Goal: Task Accomplishment & Management: Use online tool/utility

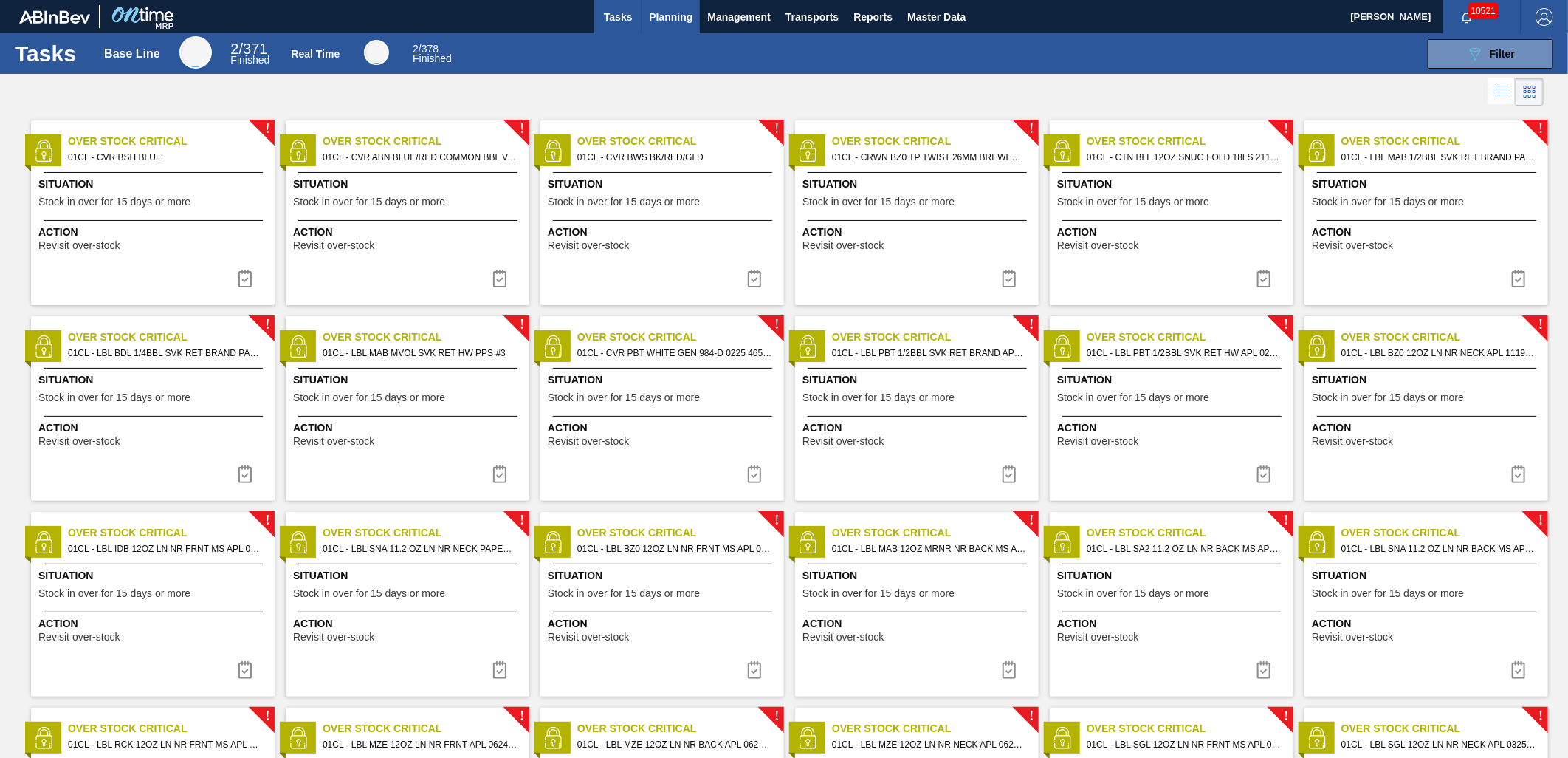
click at [670, 17] on span "Planning" at bounding box center [670, 17] width 43 height 18
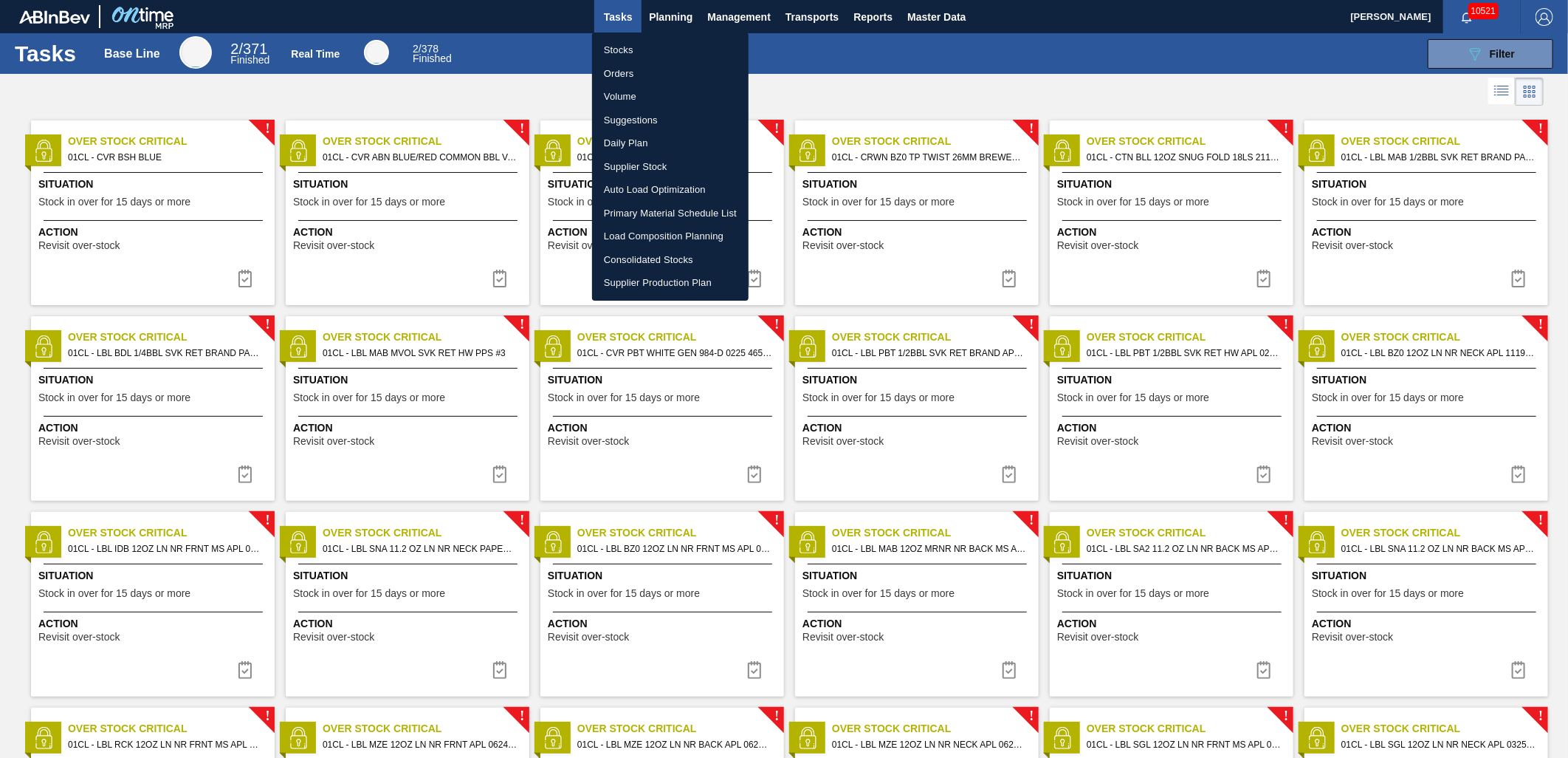
click at [636, 50] on li "Stocks" at bounding box center [670, 50] width 157 height 24
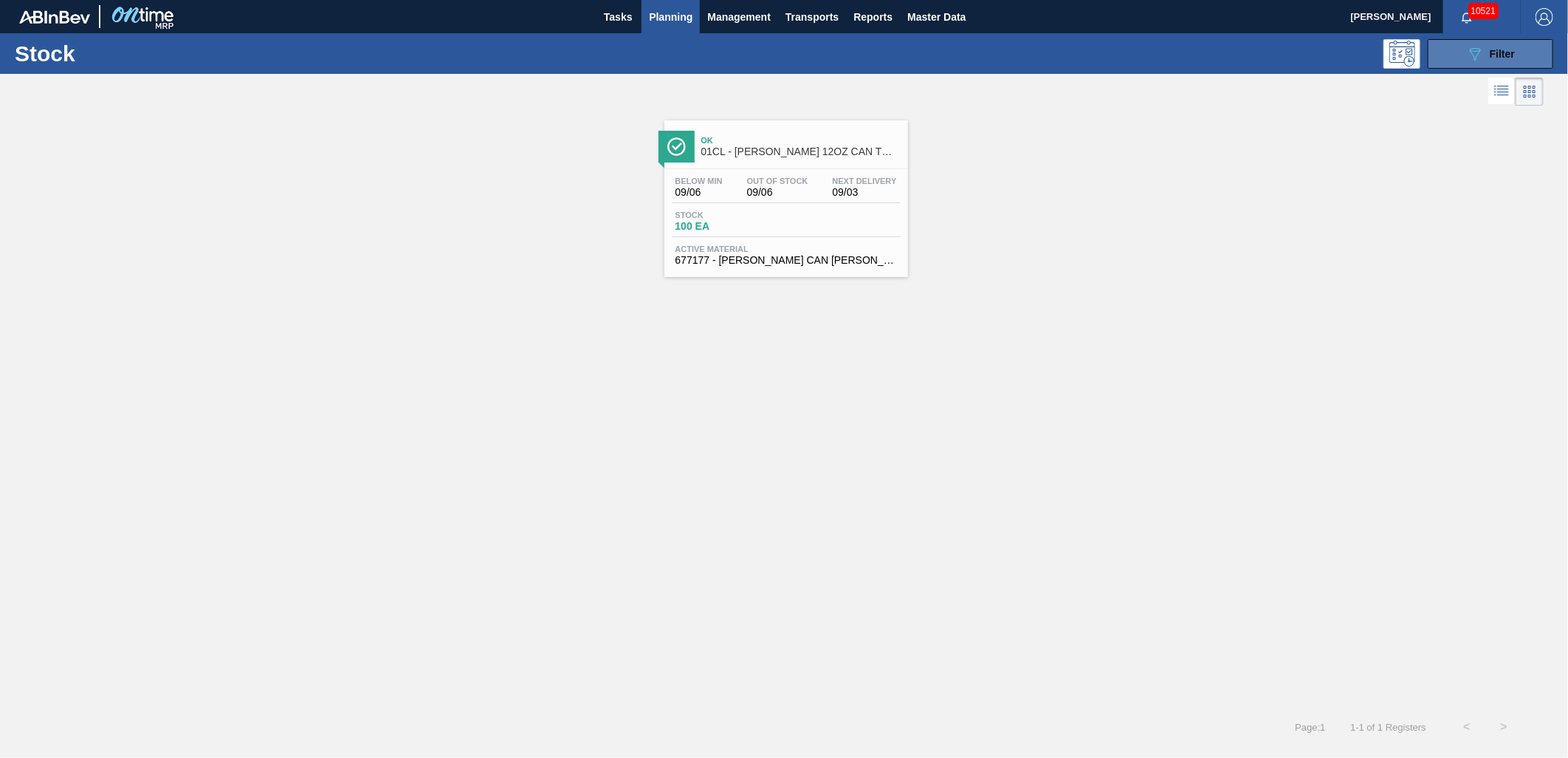
click at [1490, 53] on span "Filter" at bounding box center [1502, 53] width 25 height 12
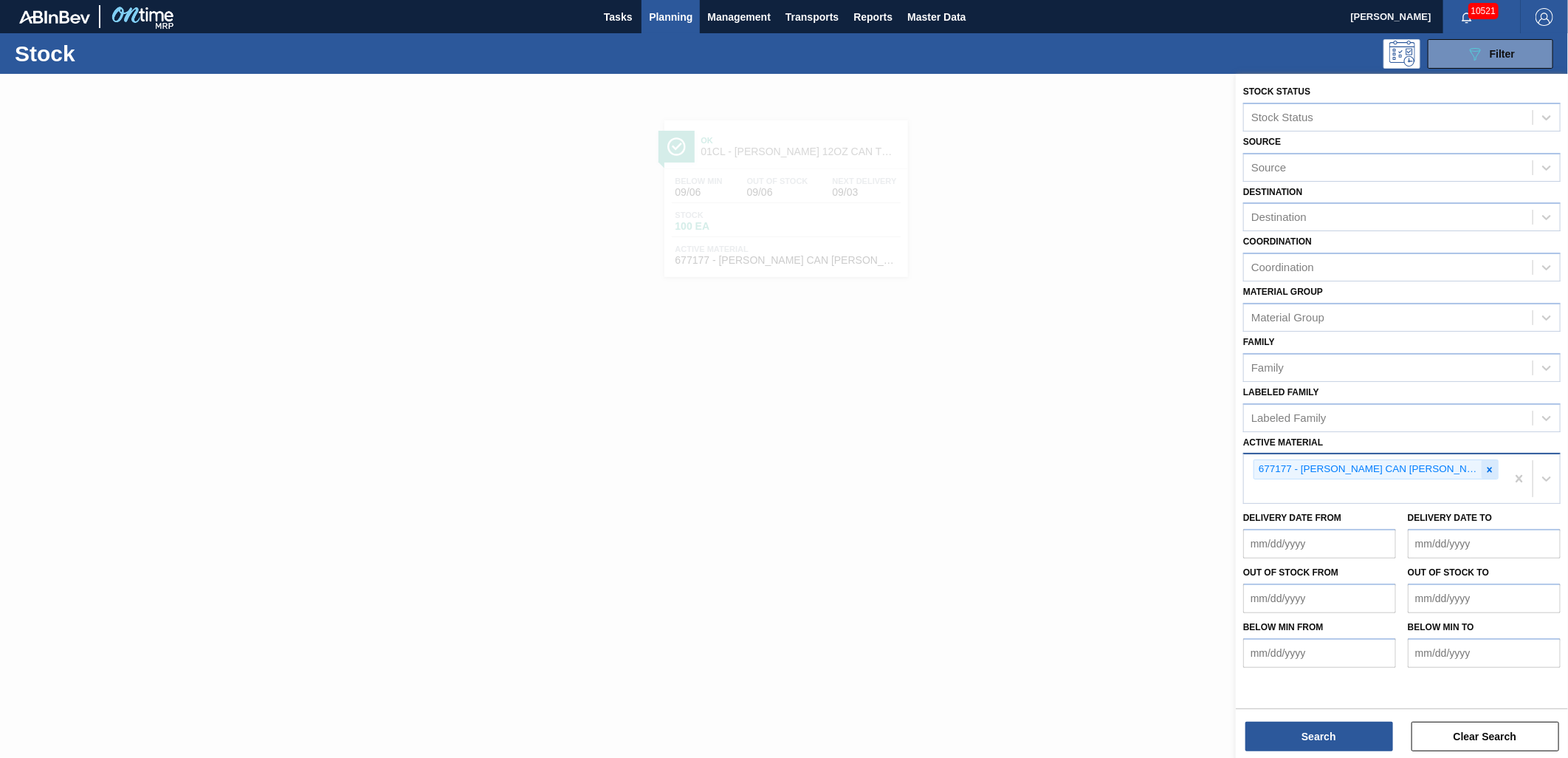
click at [1486, 466] on icon at bounding box center [1489, 469] width 10 height 10
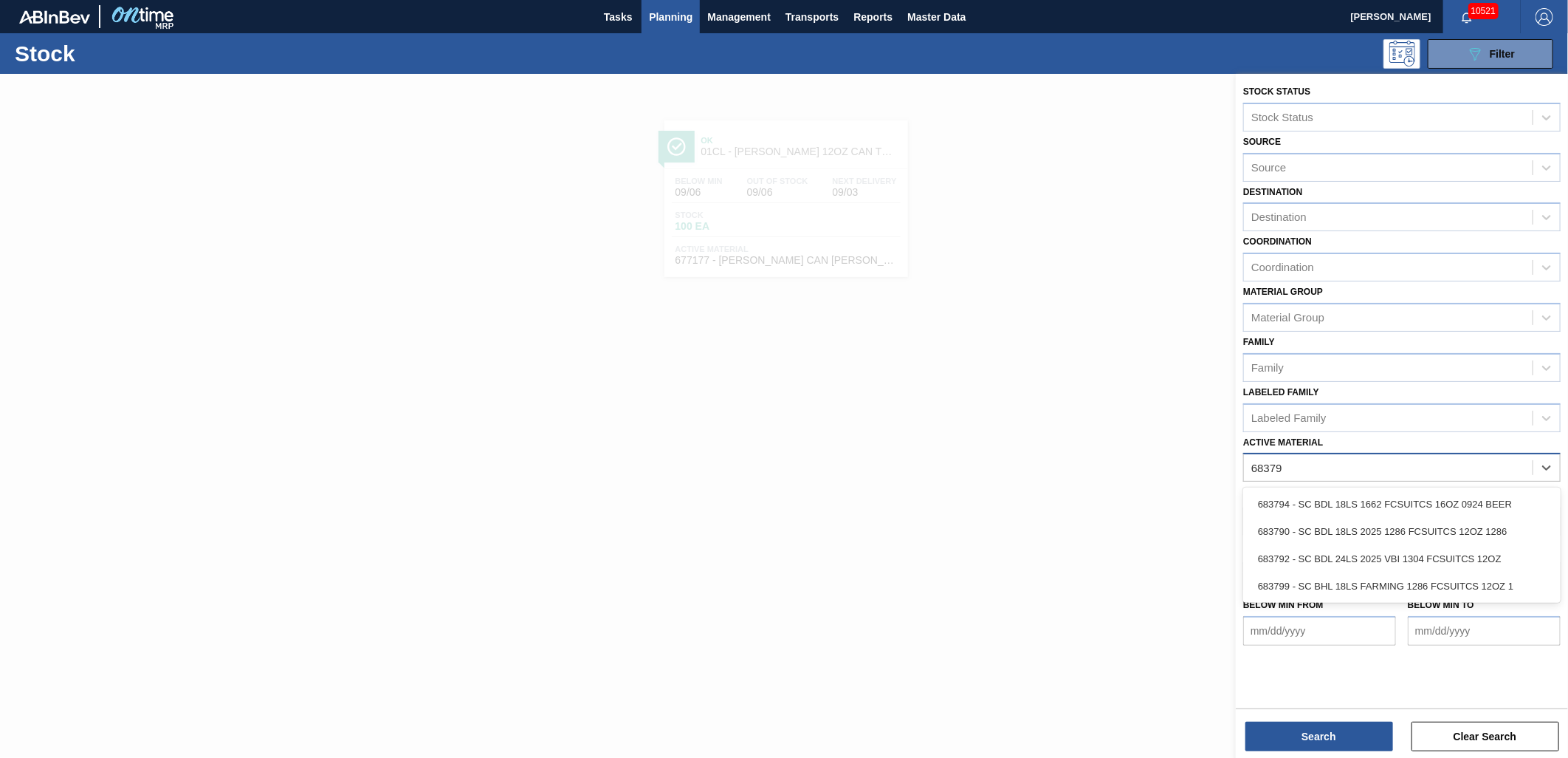
type Material "683792"
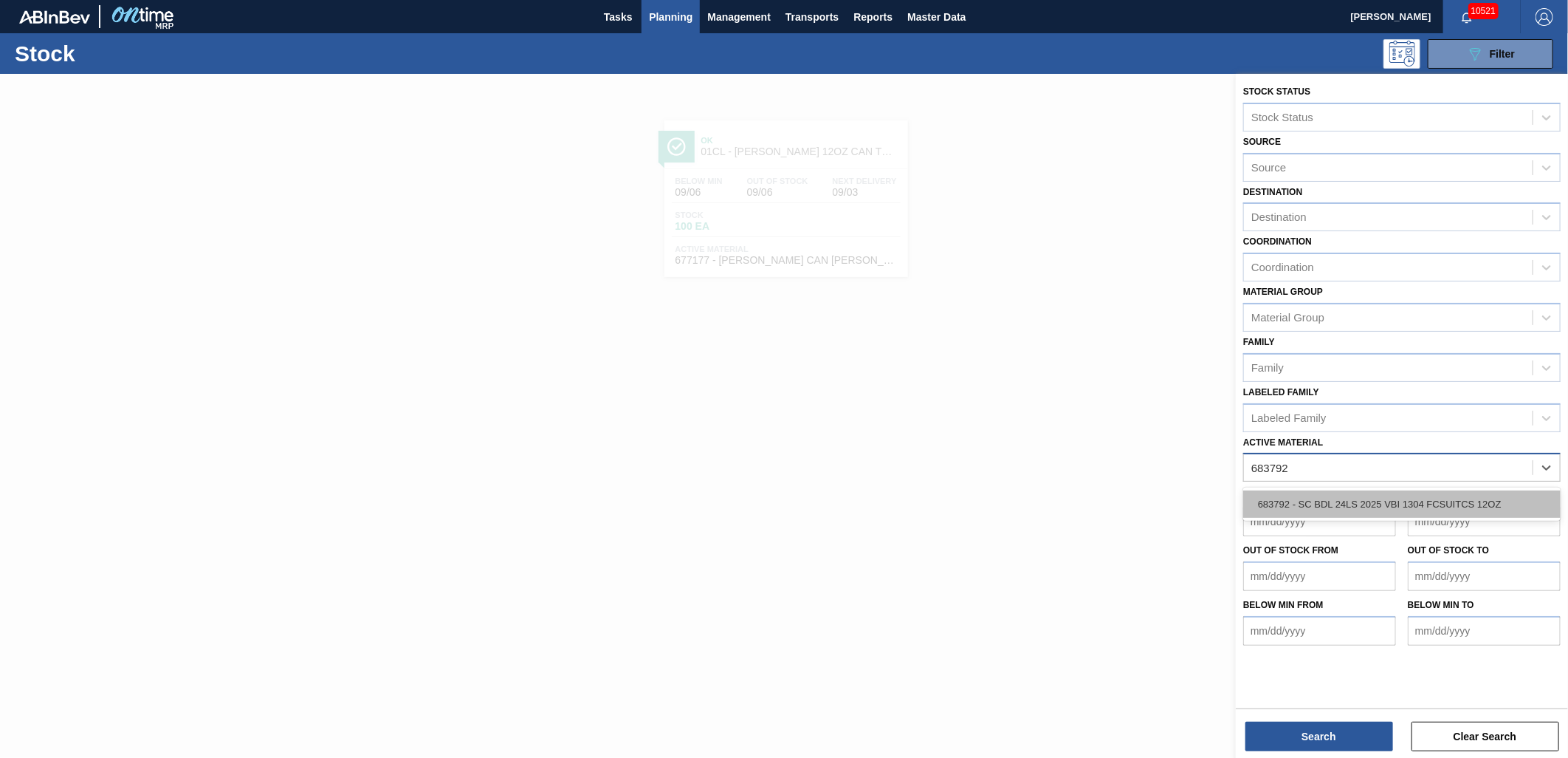
click at [1450, 509] on div "683792 - SC BDL 24LS 2025 VBI 1304 FCSUITCS 12OZ" at bounding box center [1401, 504] width 317 height 27
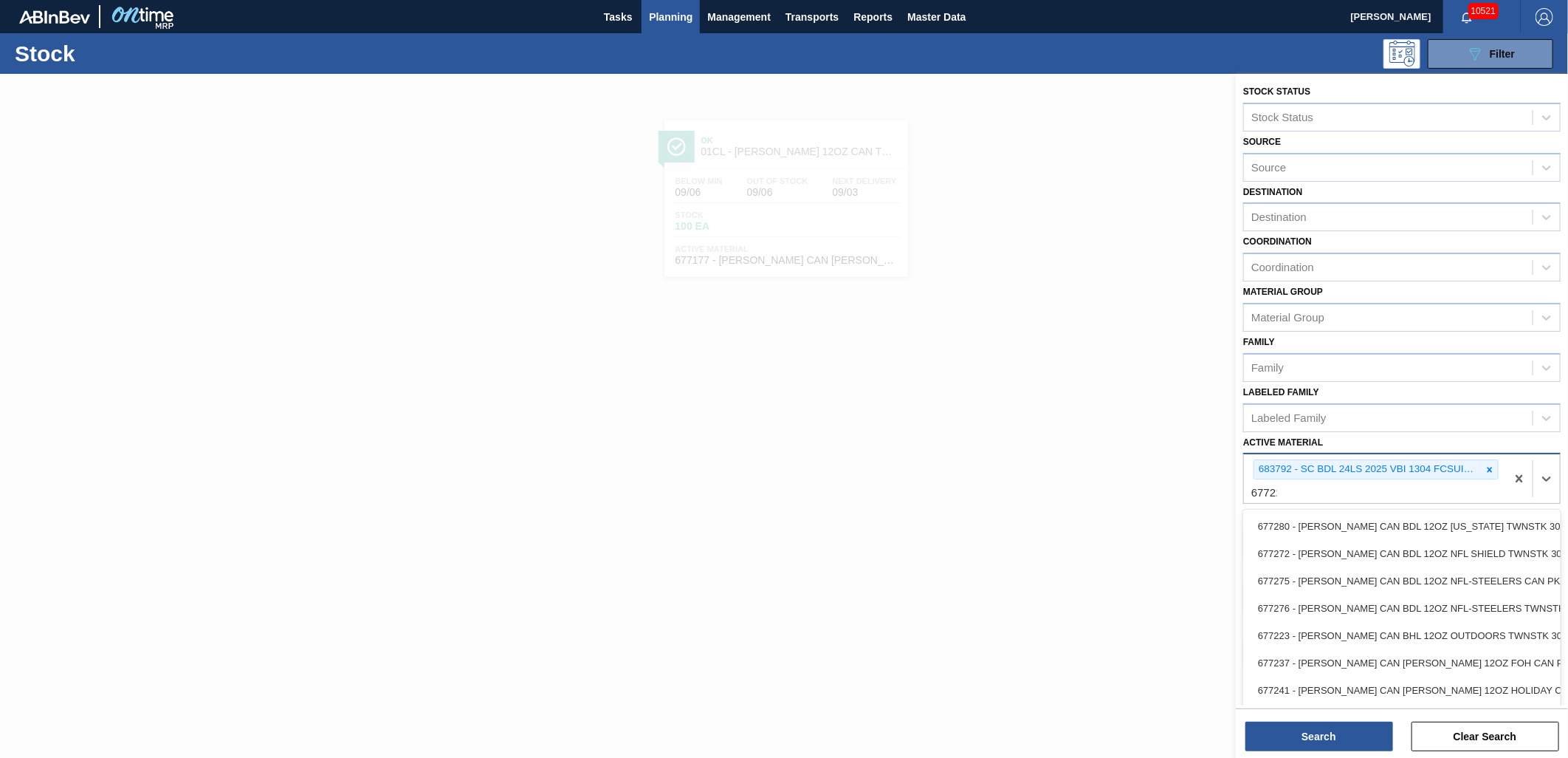
type Material "677223"
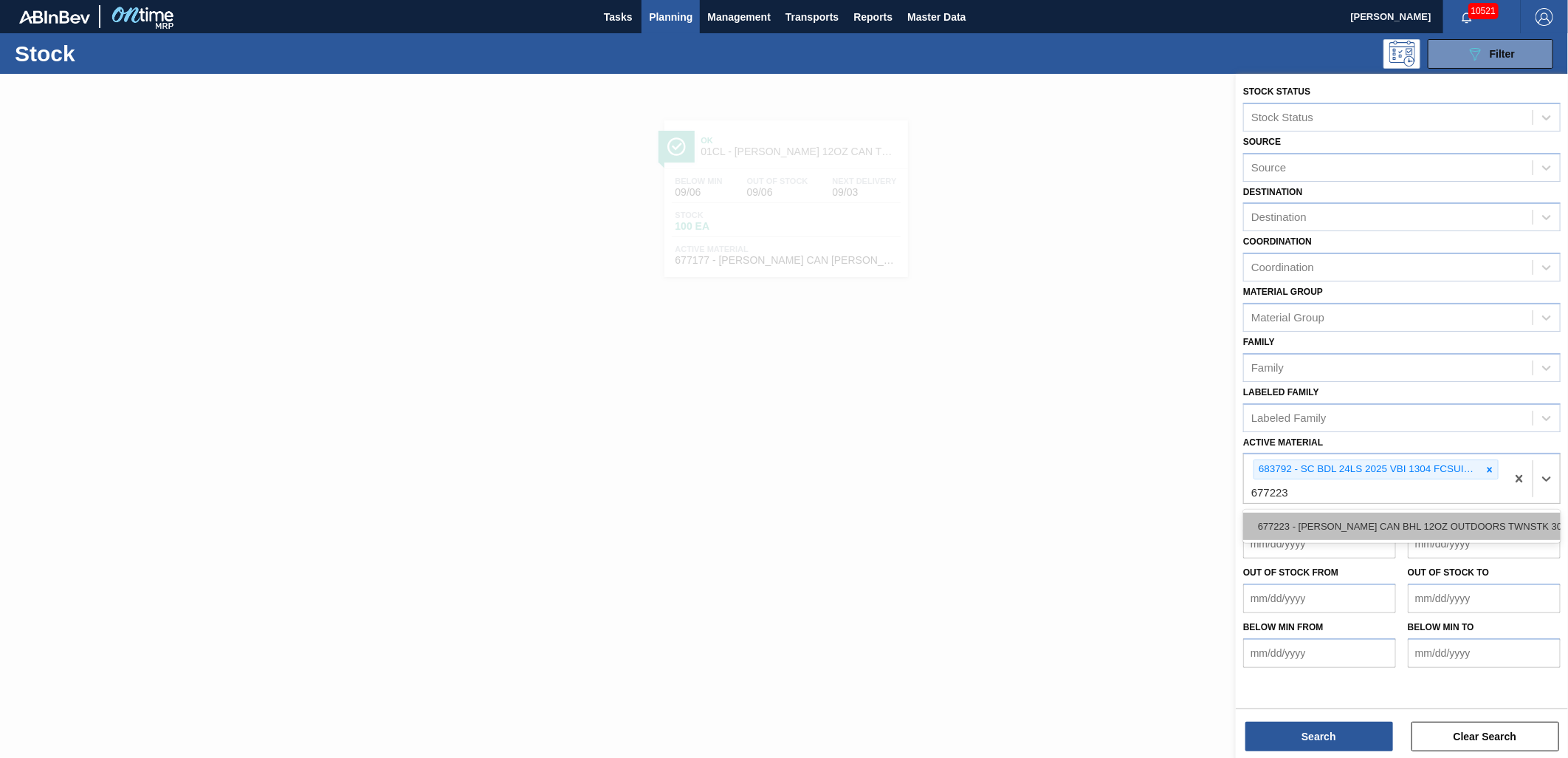
click at [1407, 520] on div "677223 - [PERSON_NAME] CAN BHL 12OZ OUTDOORS TWNSTK 30/12" at bounding box center [1401, 525] width 317 height 27
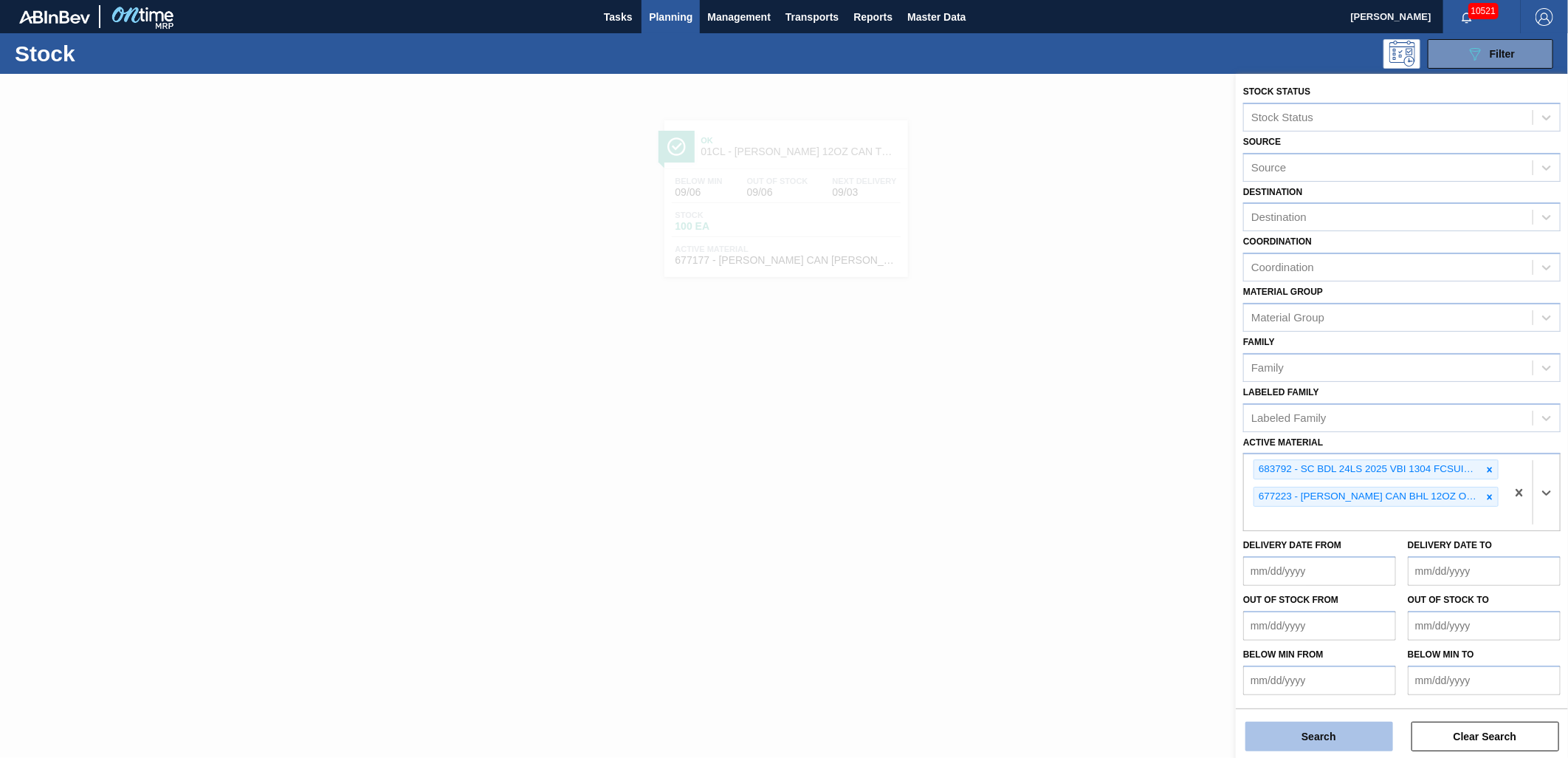
click at [1317, 729] on button "Search" at bounding box center [1319, 736] width 148 height 29
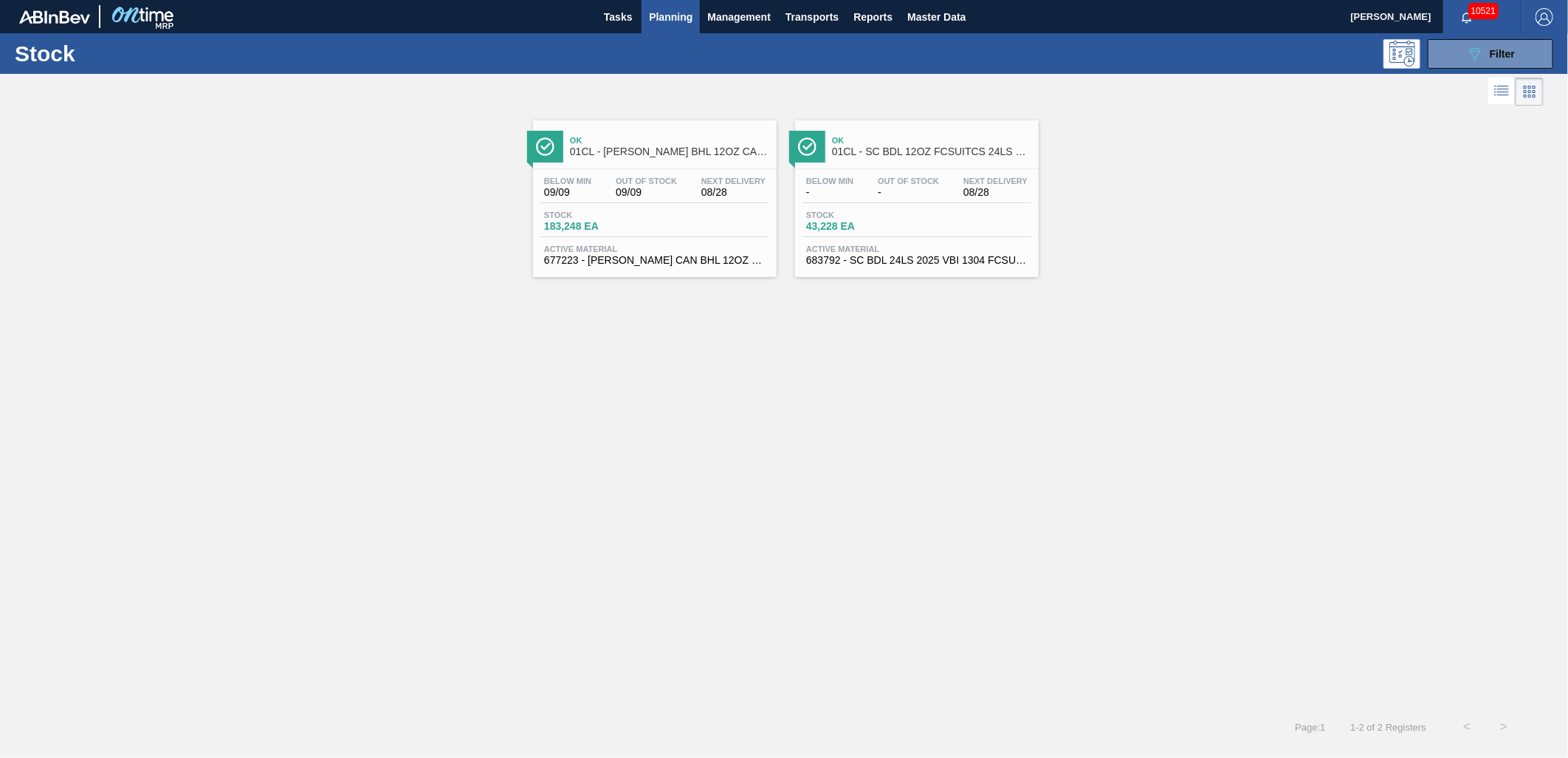
click at [668, 216] on div "Stock 183,248 EA" at bounding box center [655, 223] width 229 height 26
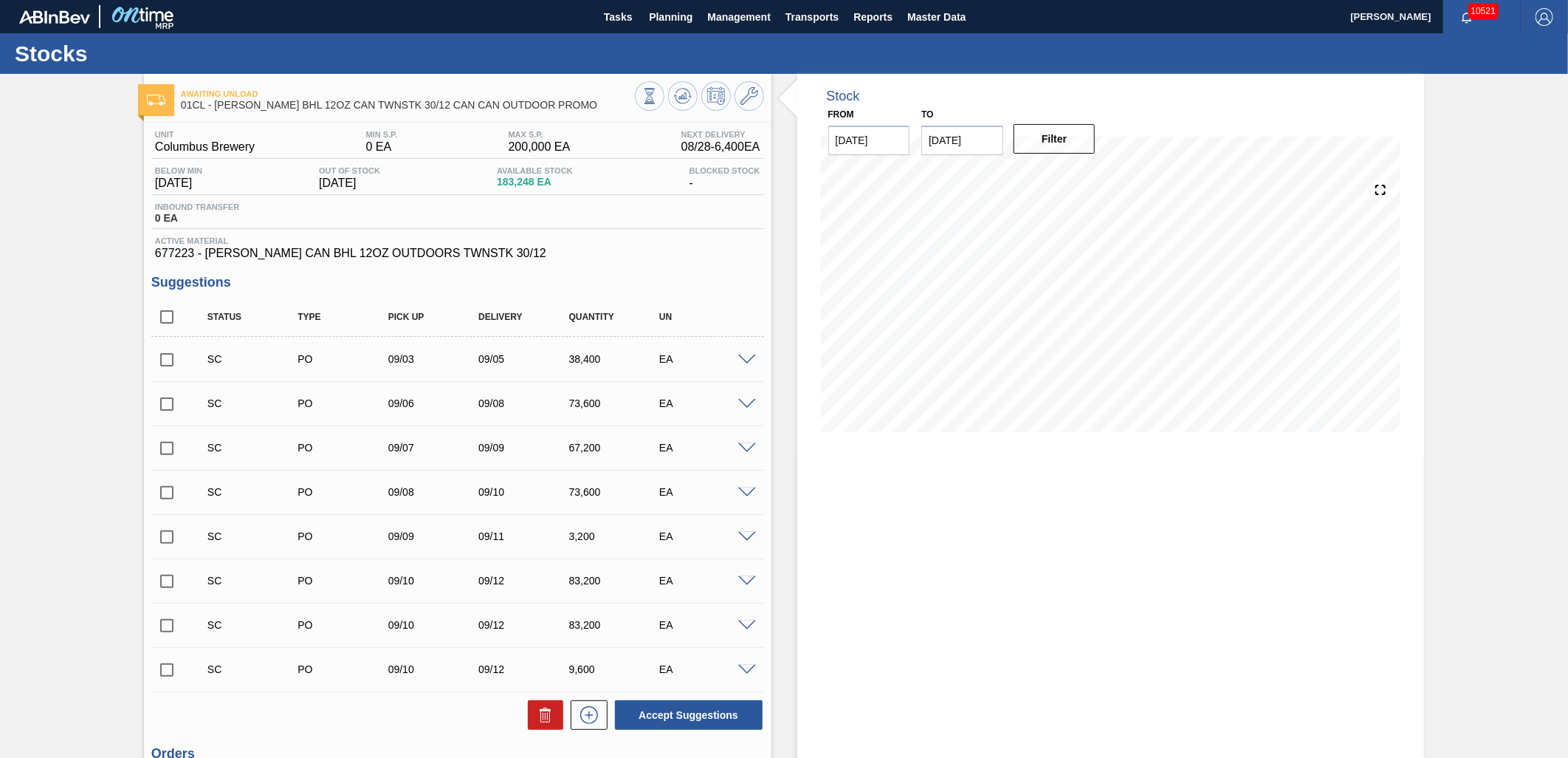
drag, startPoint x: 165, startPoint y: 364, endPoint x: 217, endPoint y: 389, distance: 57.7
click at [165, 364] on input "checkbox" at bounding box center [167, 359] width 31 height 31
click at [687, 712] on button "Accept Suggestions" at bounding box center [688, 715] width 148 height 29
checkbox input "false"
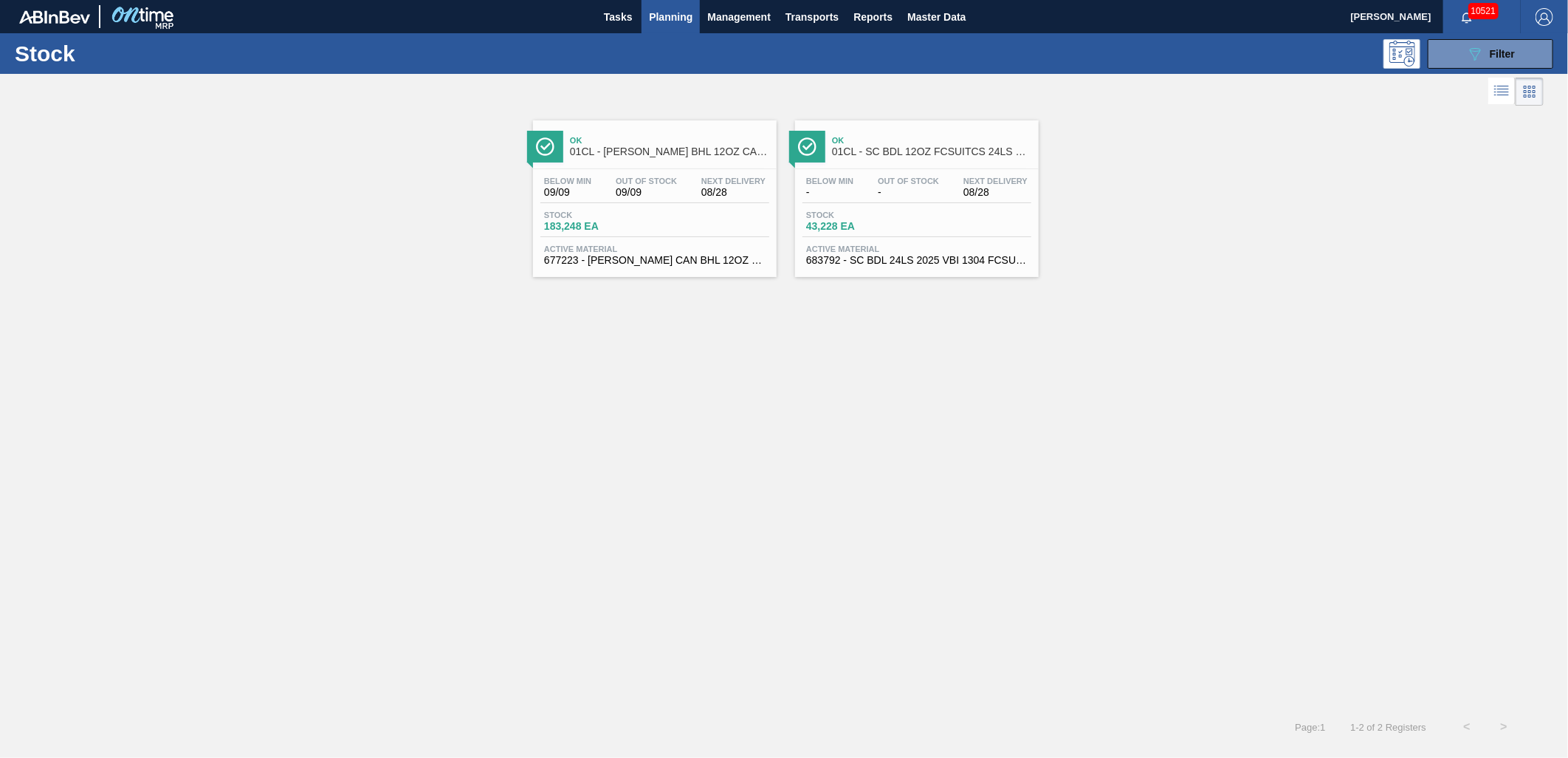
drag, startPoint x: 947, startPoint y: 257, endPoint x: 953, endPoint y: 246, distance: 12.5
click at [947, 257] on span "683792 - SC BDL 24LS 2025 VBI 1304 FCSUITCS 12OZ" at bounding box center [917, 260] width 222 height 11
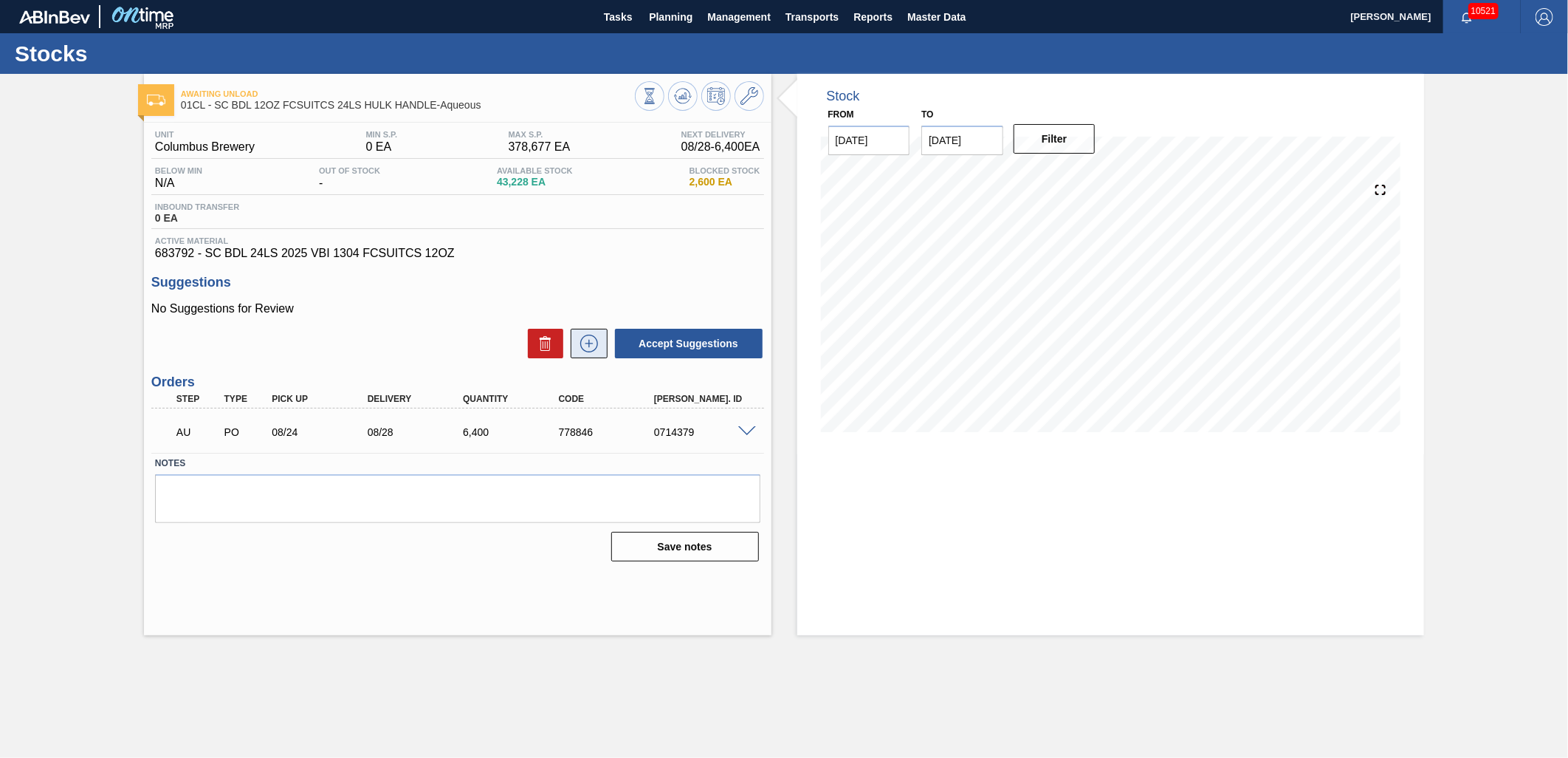
click at [591, 352] on button at bounding box center [589, 343] width 37 height 29
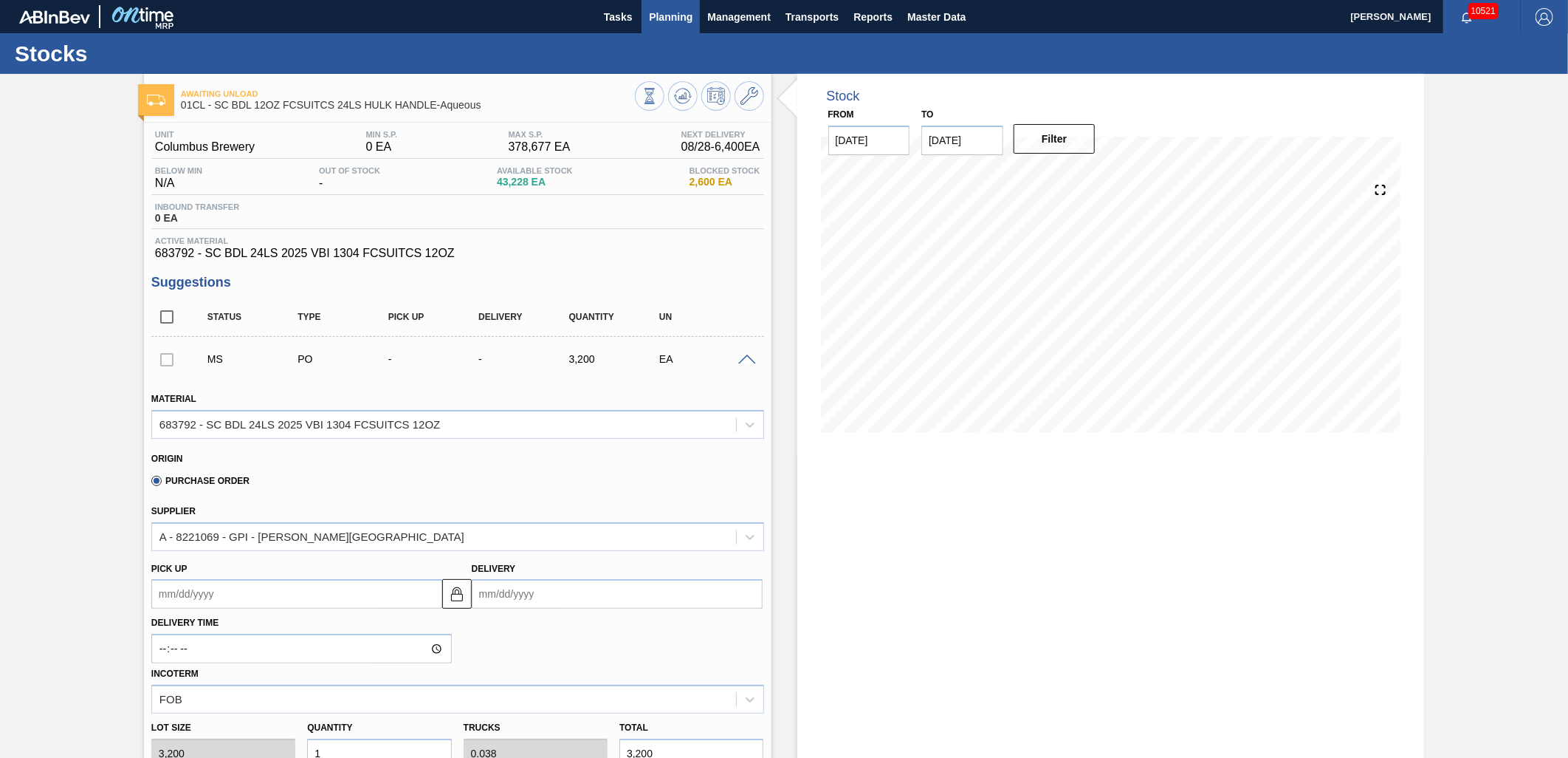
click at [690, 25] on button "Planning" at bounding box center [671, 16] width 59 height 33
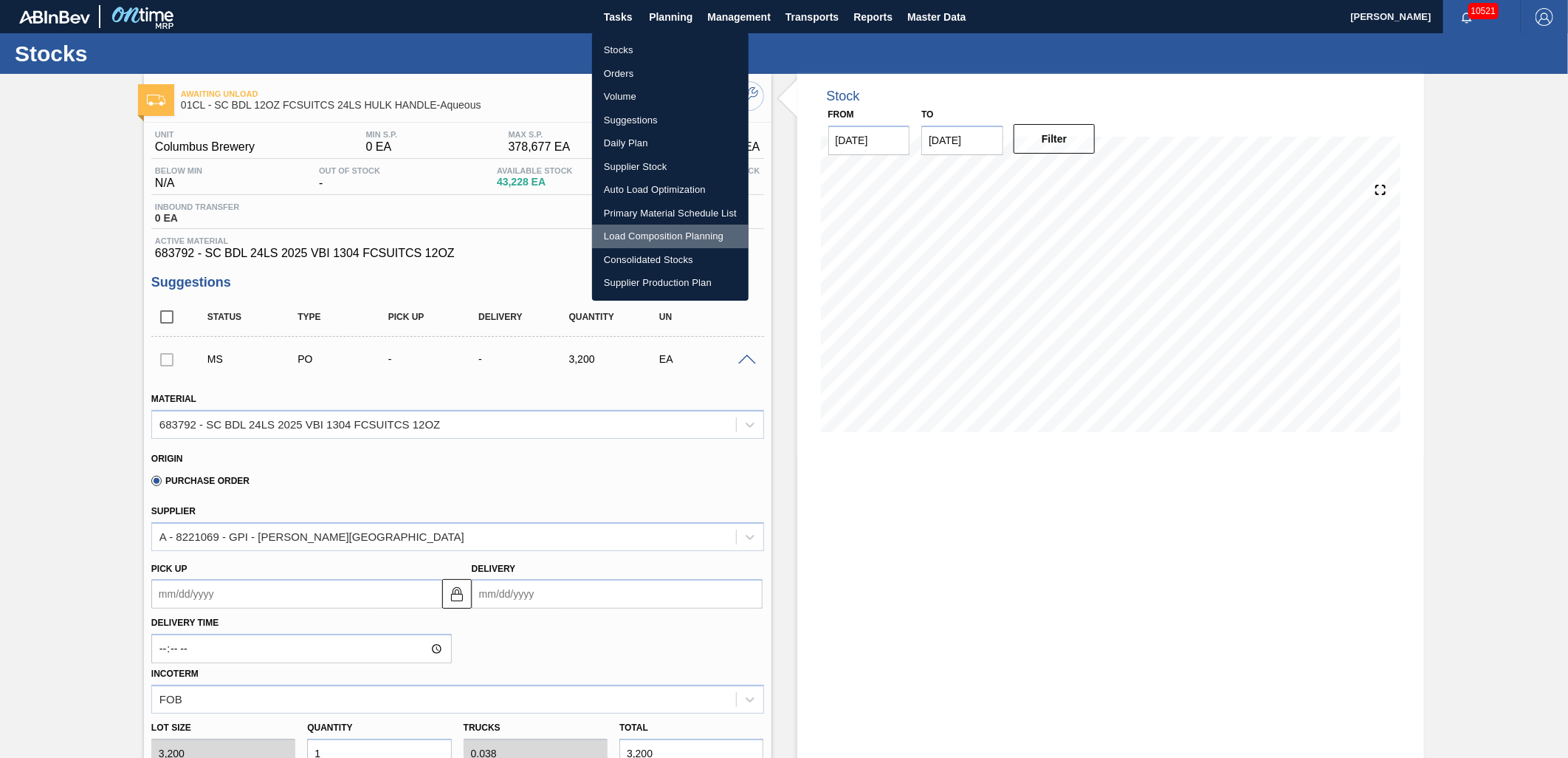
click at [644, 233] on li "Load Composition Planning" at bounding box center [670, 236] width 157 height 24
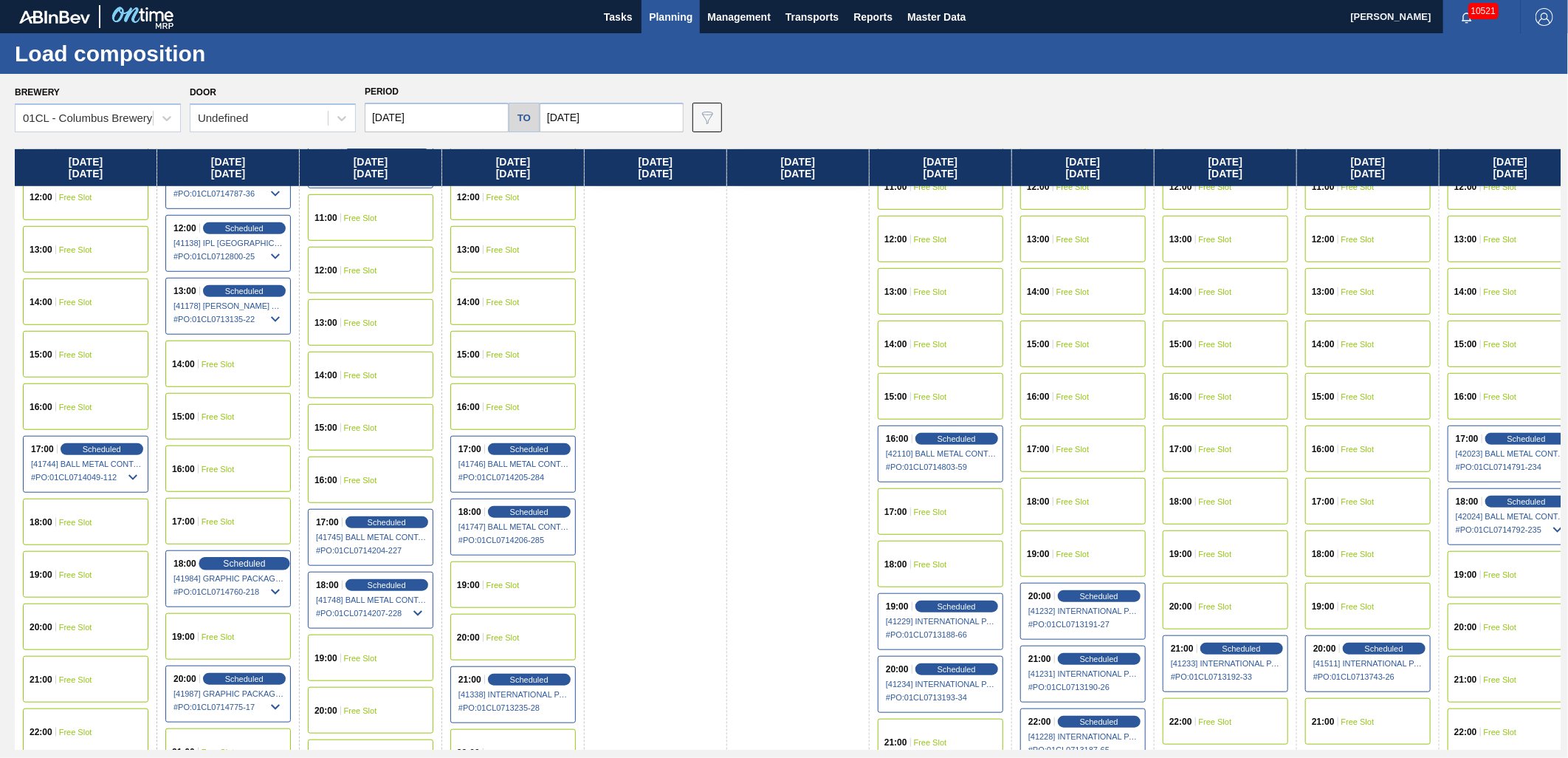
scroll to position [656, 0]
click at [248, 680] on span "Scheduled" at bounding box center [244, 678] width 42 height 9
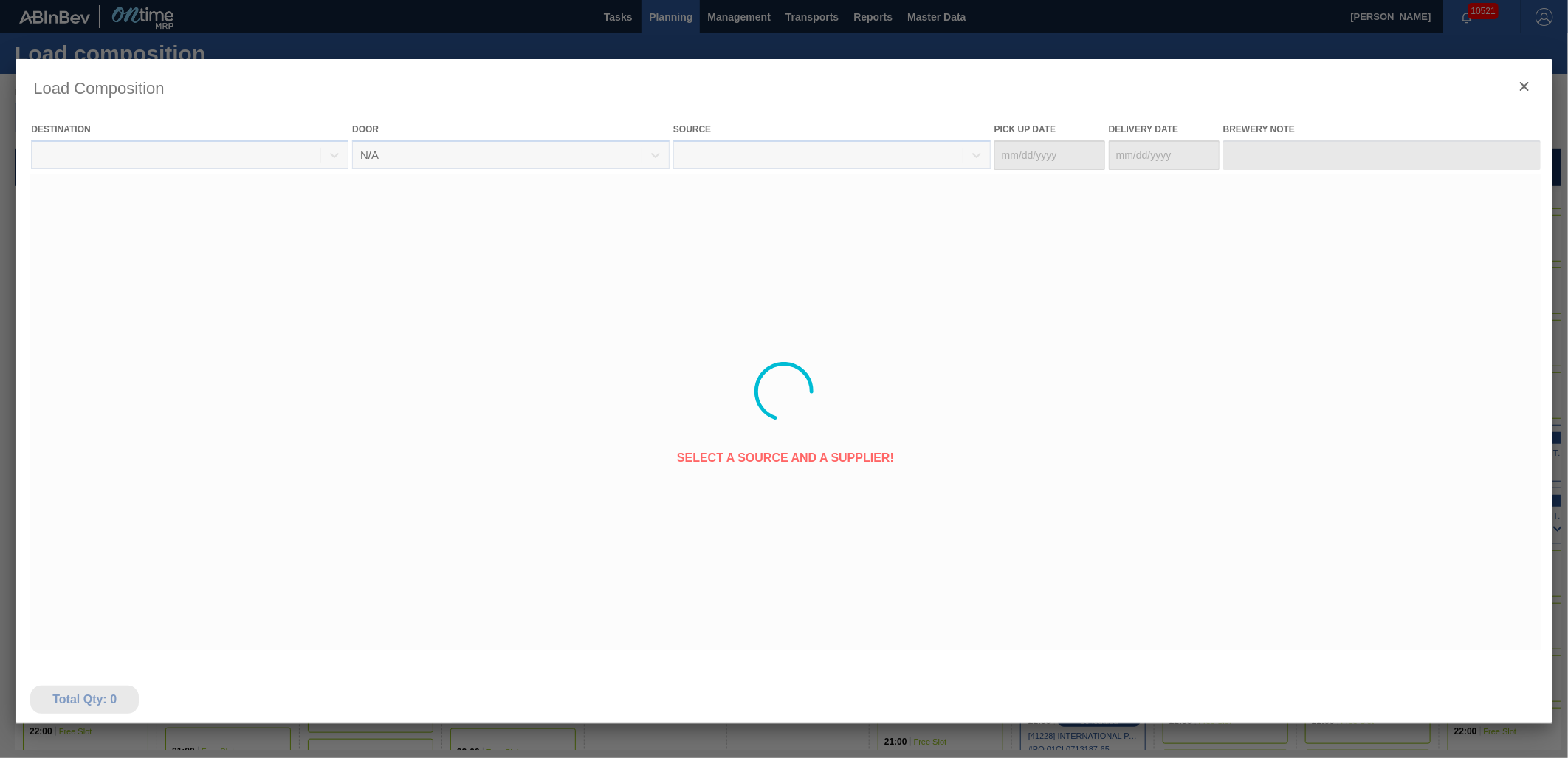
type Date "[DATE]"
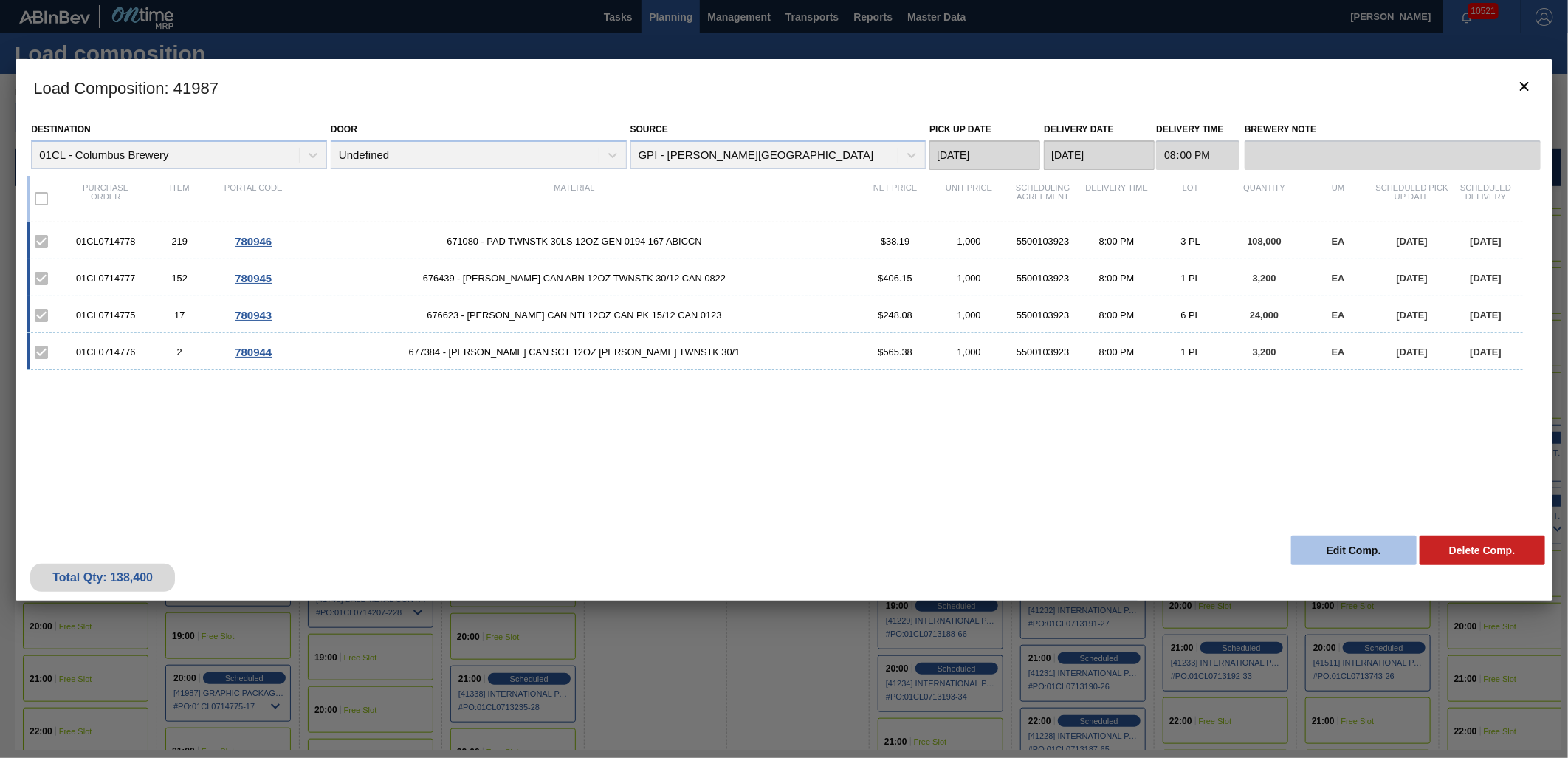
click at [1334, 546] on button "Edit Comp." at bounding box center [1354, 550] width 125 height 29
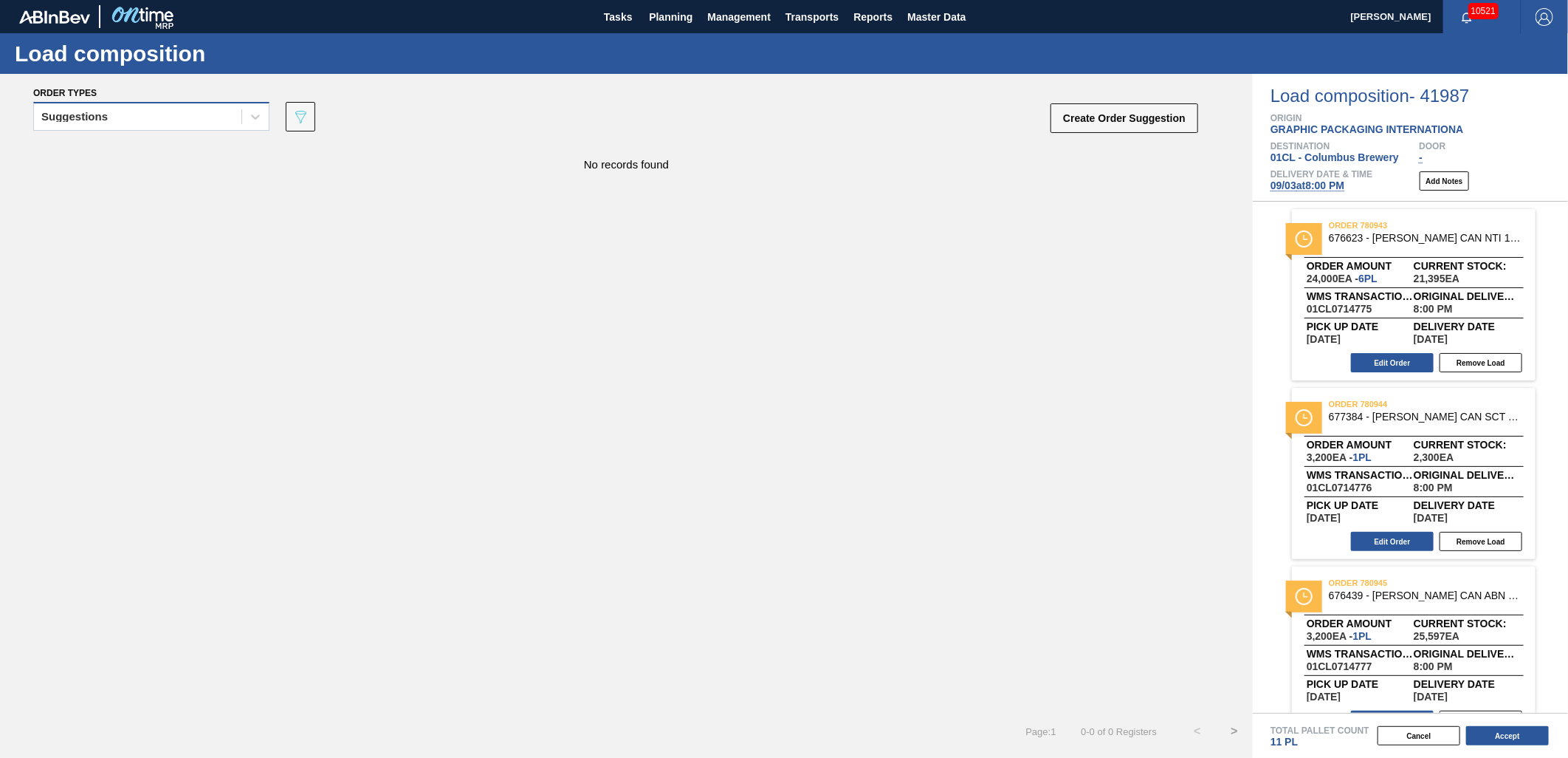
click at [212, 126] on div "Suggestions" at bounding box center [137, 117] width 208 height 22
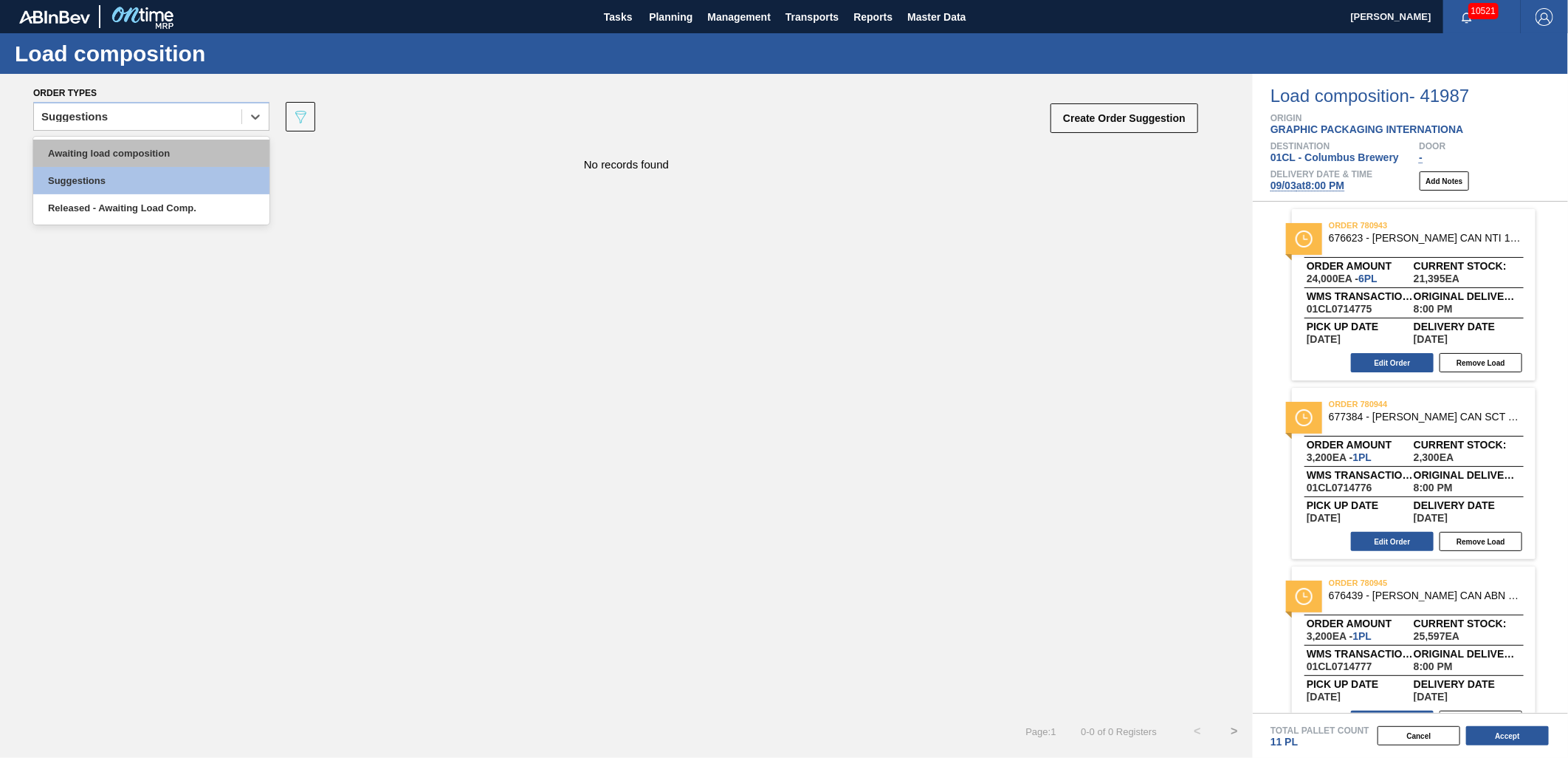
click at [178, 158] on div "Awaiting load composition" at bounding box center [151, 153] width 236 height 27
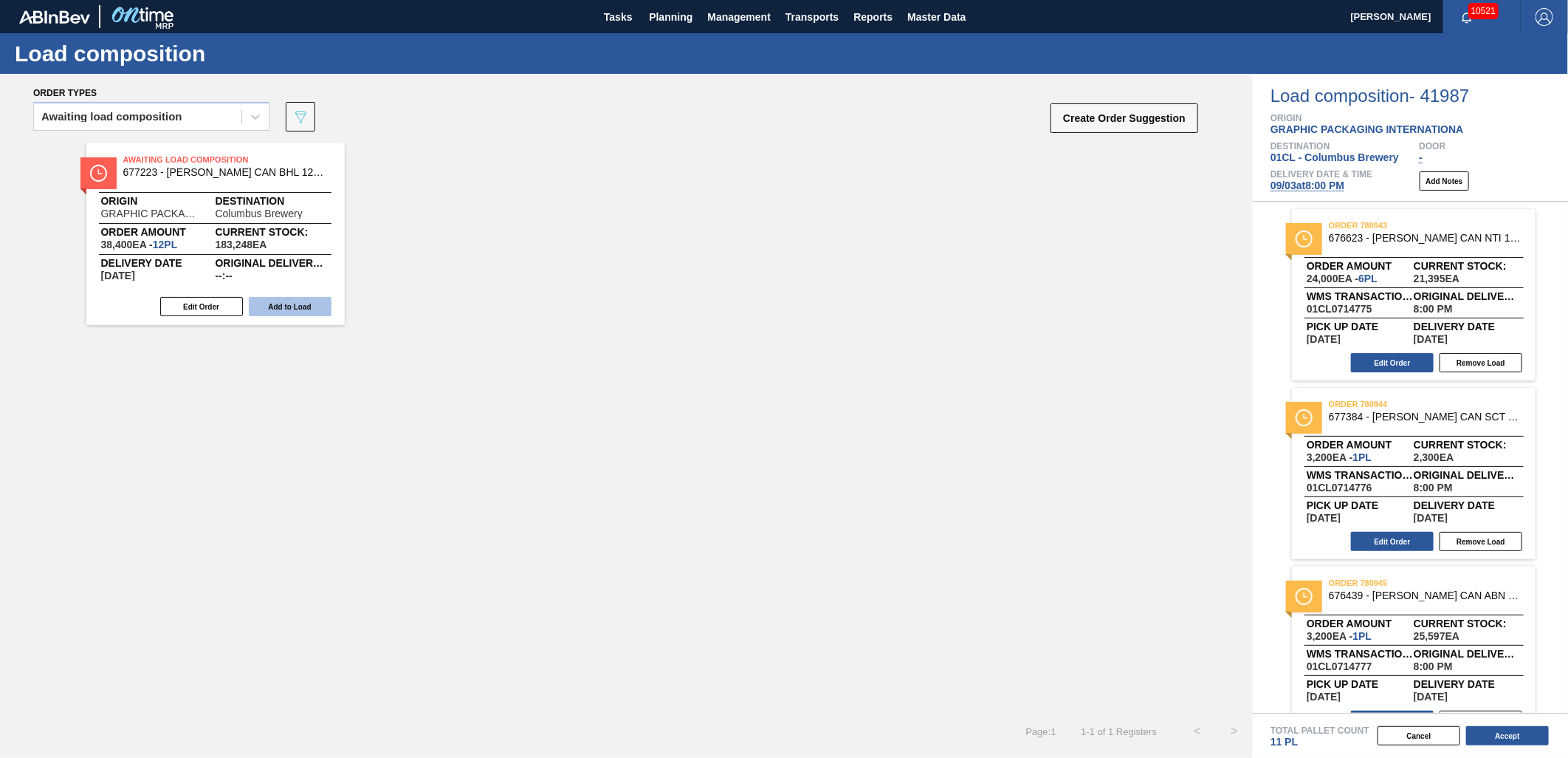
click at [300, 309] on button "Add to Load" at bounding box center [290, 306] width 83 height 19
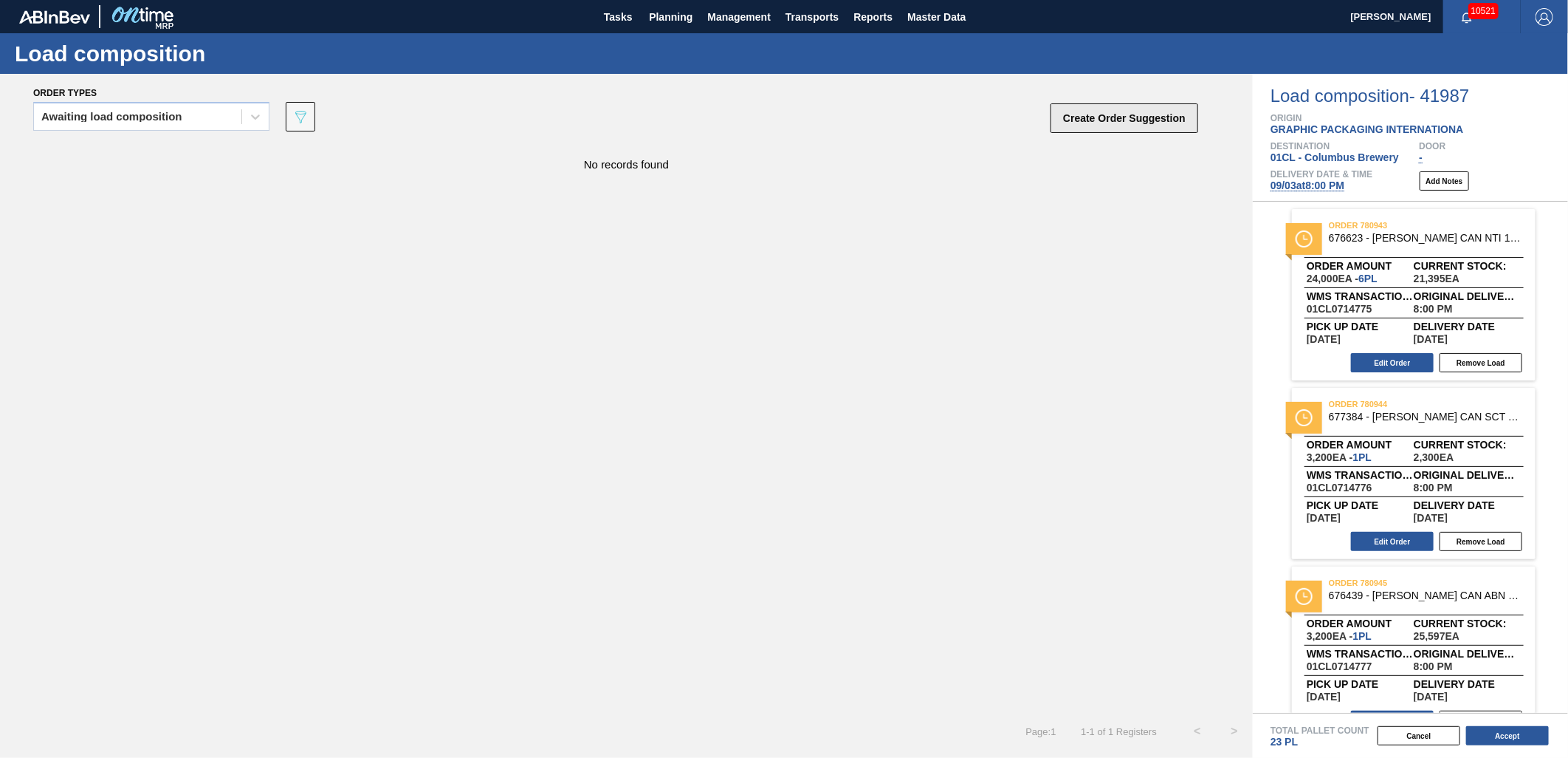
click at [1086, 112] on button "Create Order Suggestion" at bounding box center [1124, 118] width 148 height 29
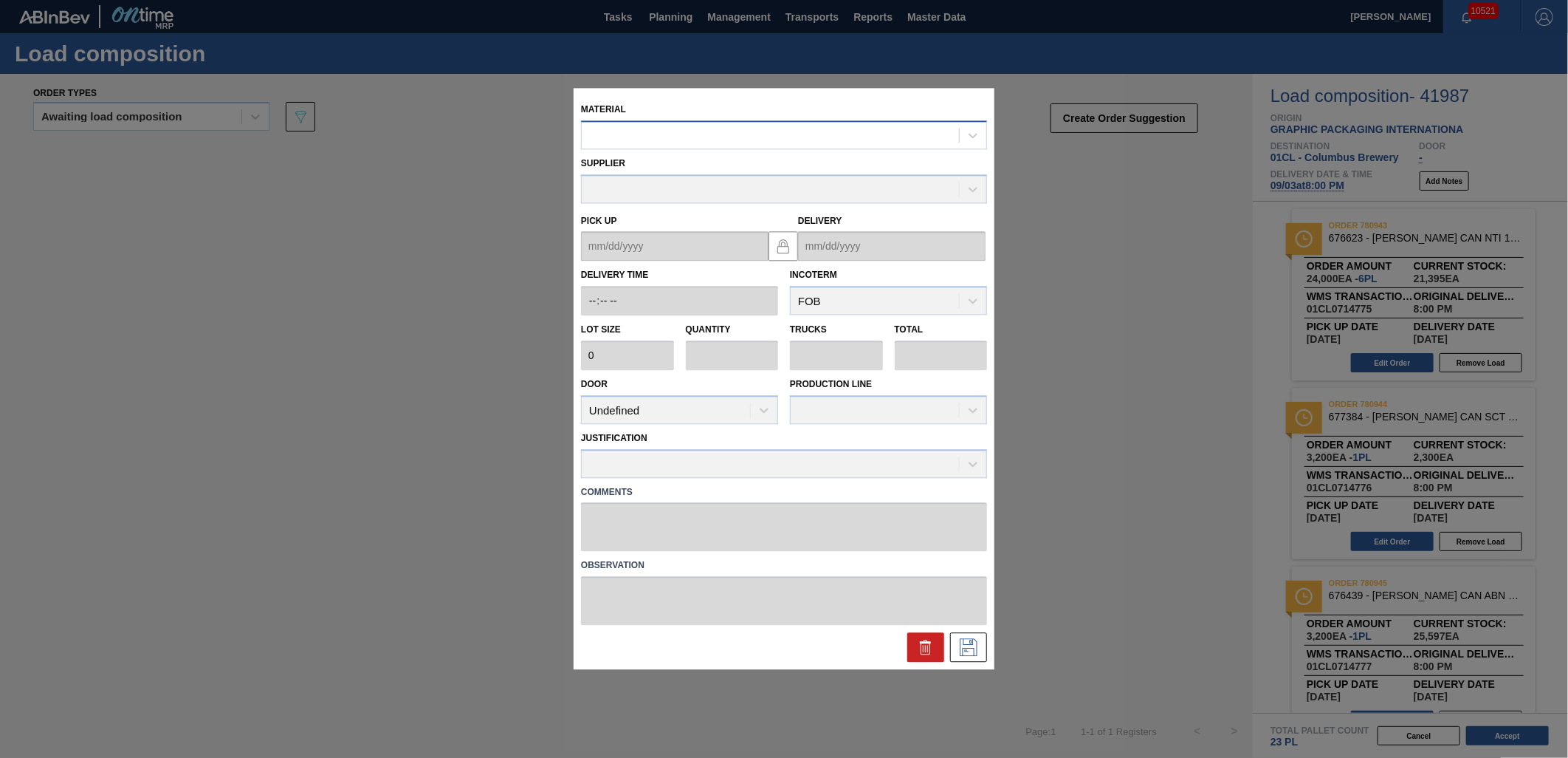
click at [672, 144] on div at bounding box center [770, 136] width 377 height 22
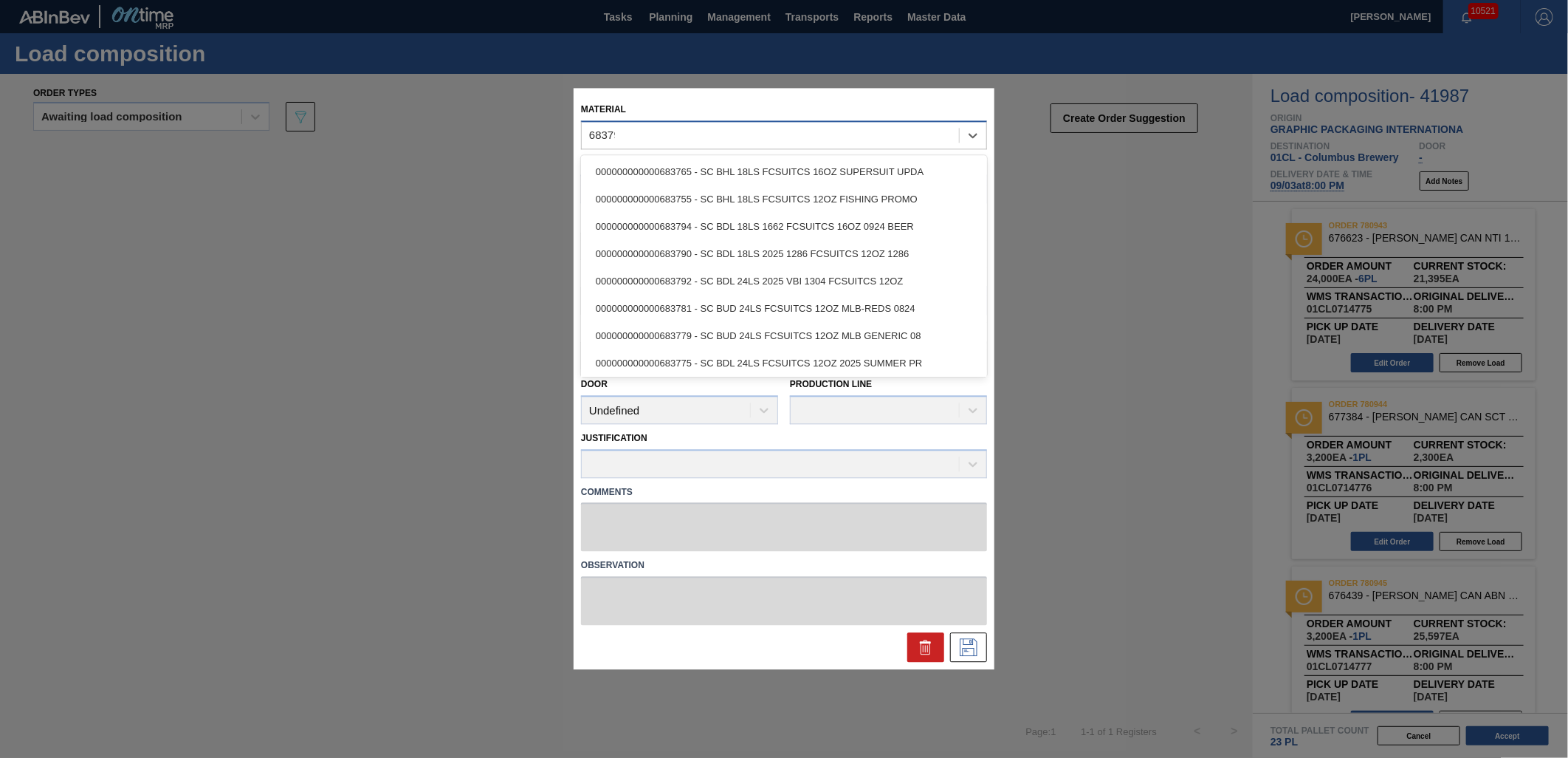
type input "683792"
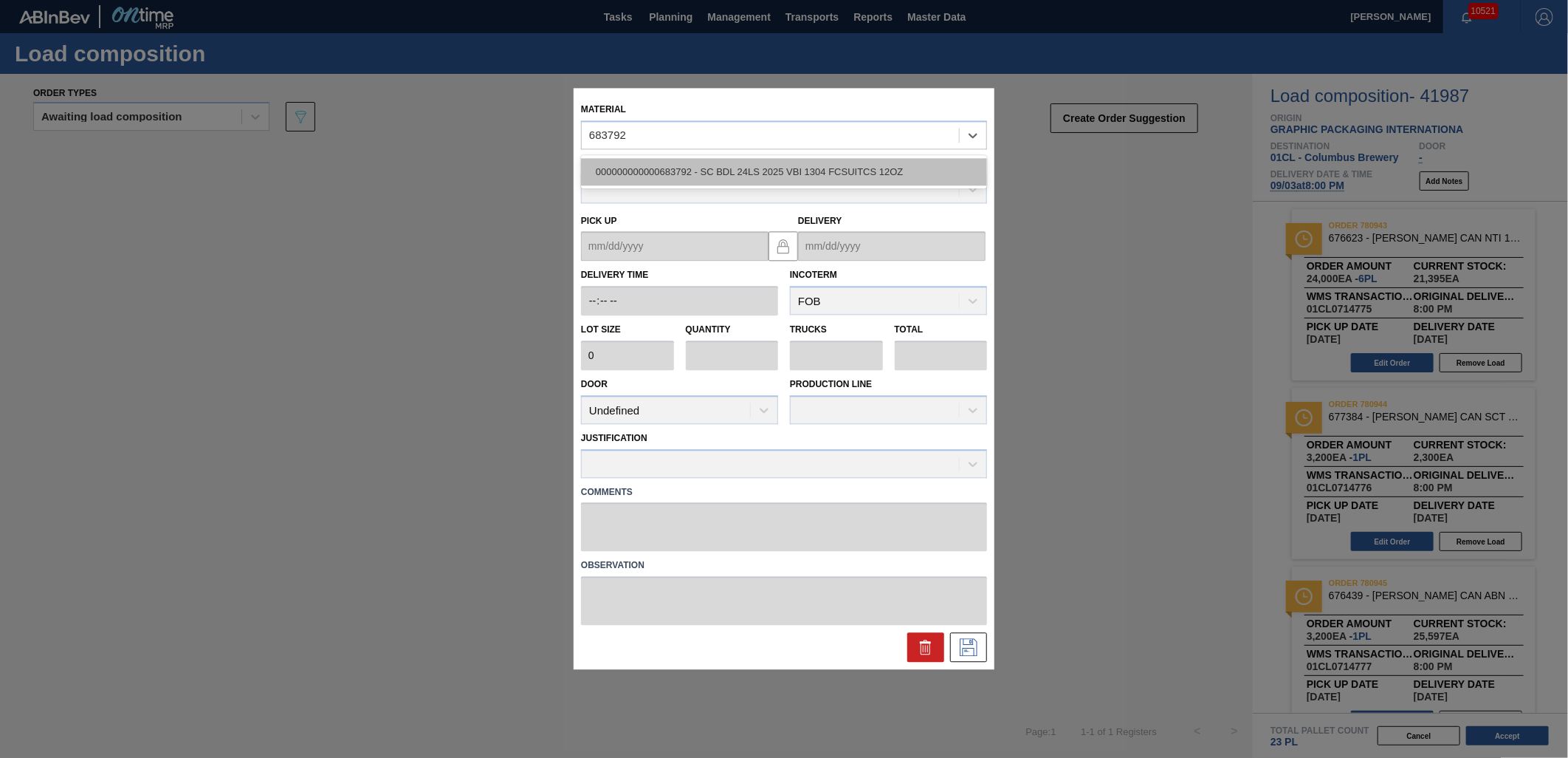
click at [691, 163] on div "000000000000683792 - SC BDL 24LS 2025 VBI 1304 FCSUITCS 12OZ" at bounding box center [784, 172] width 406 height 27
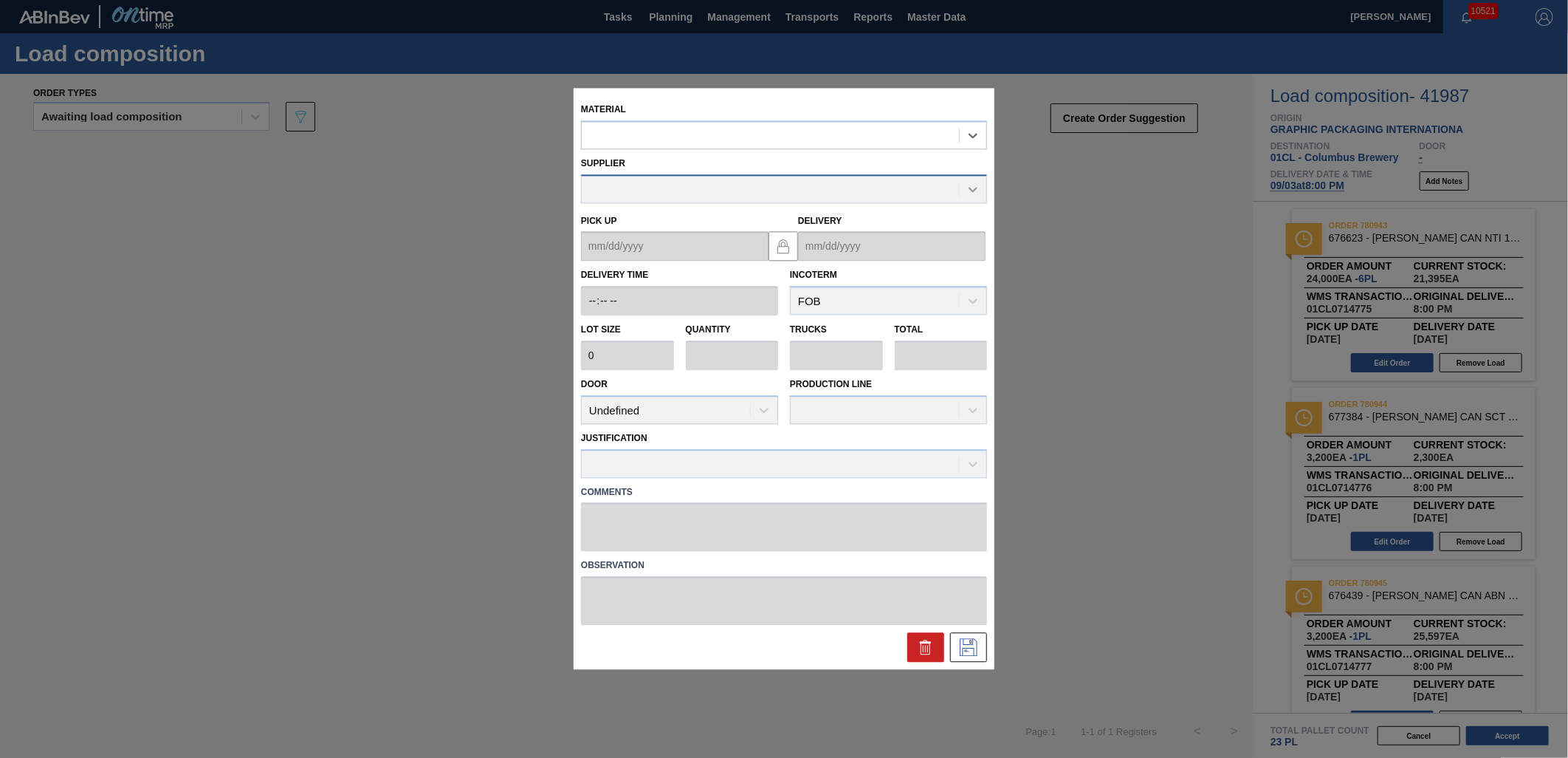
type input "3,200"
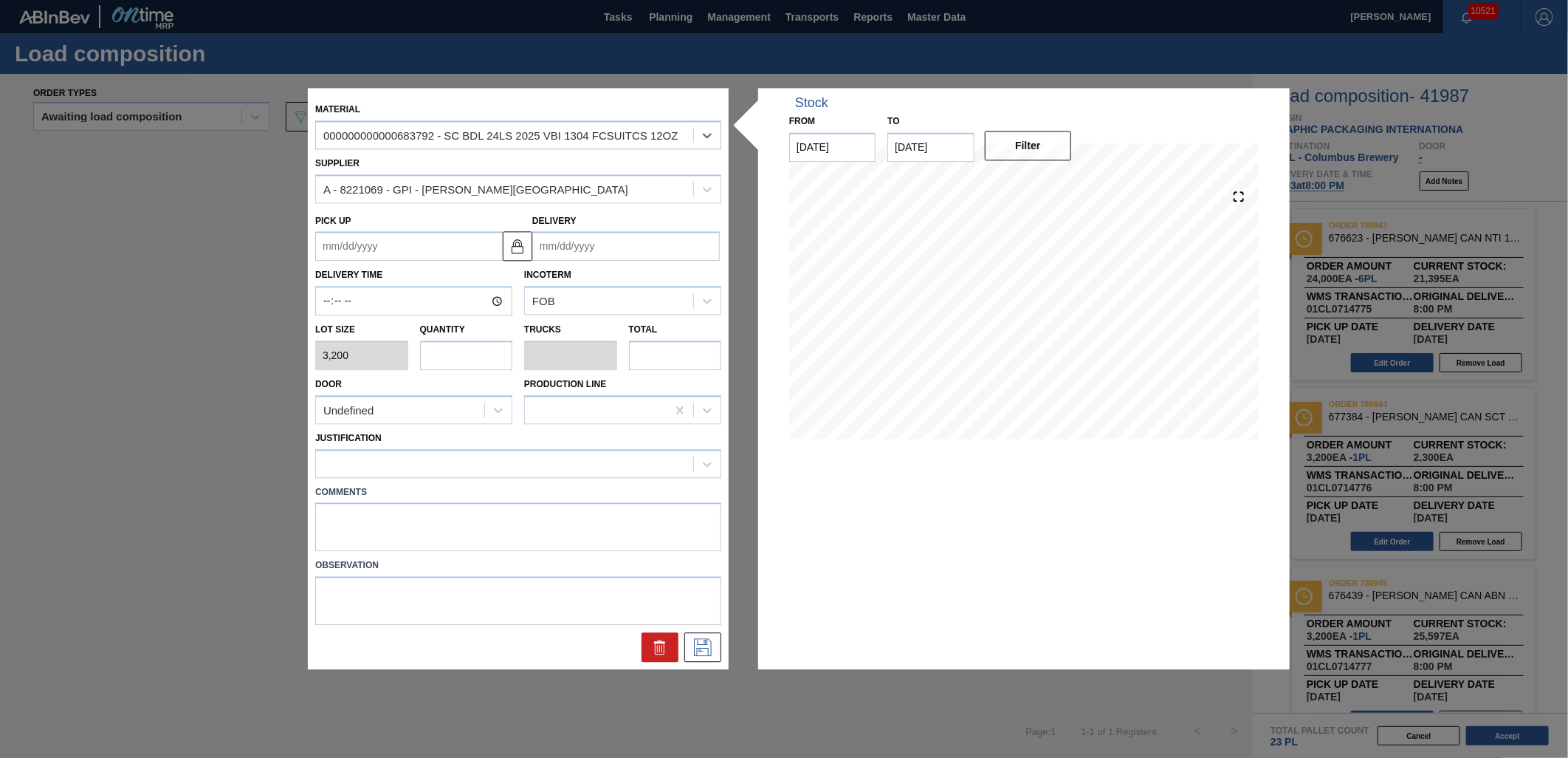
click at [635, 246] on input "Delivery" at bounding box center [626, 246] width 188 height 29
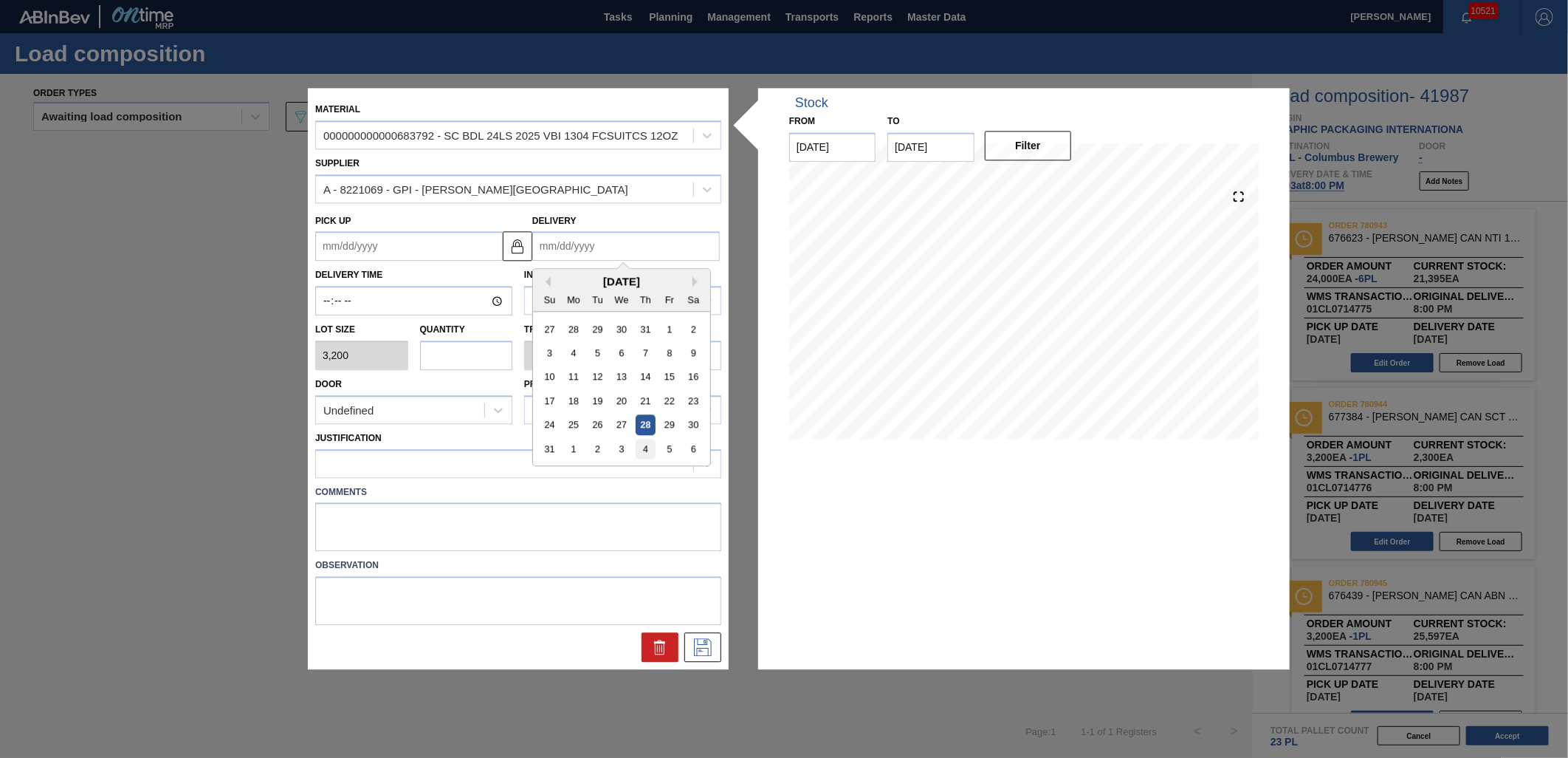
click at [644, 448] on div "4" at bounding box center [646, 450] width 20 height 20
type up "[DATE]"
type input "[DATE]"
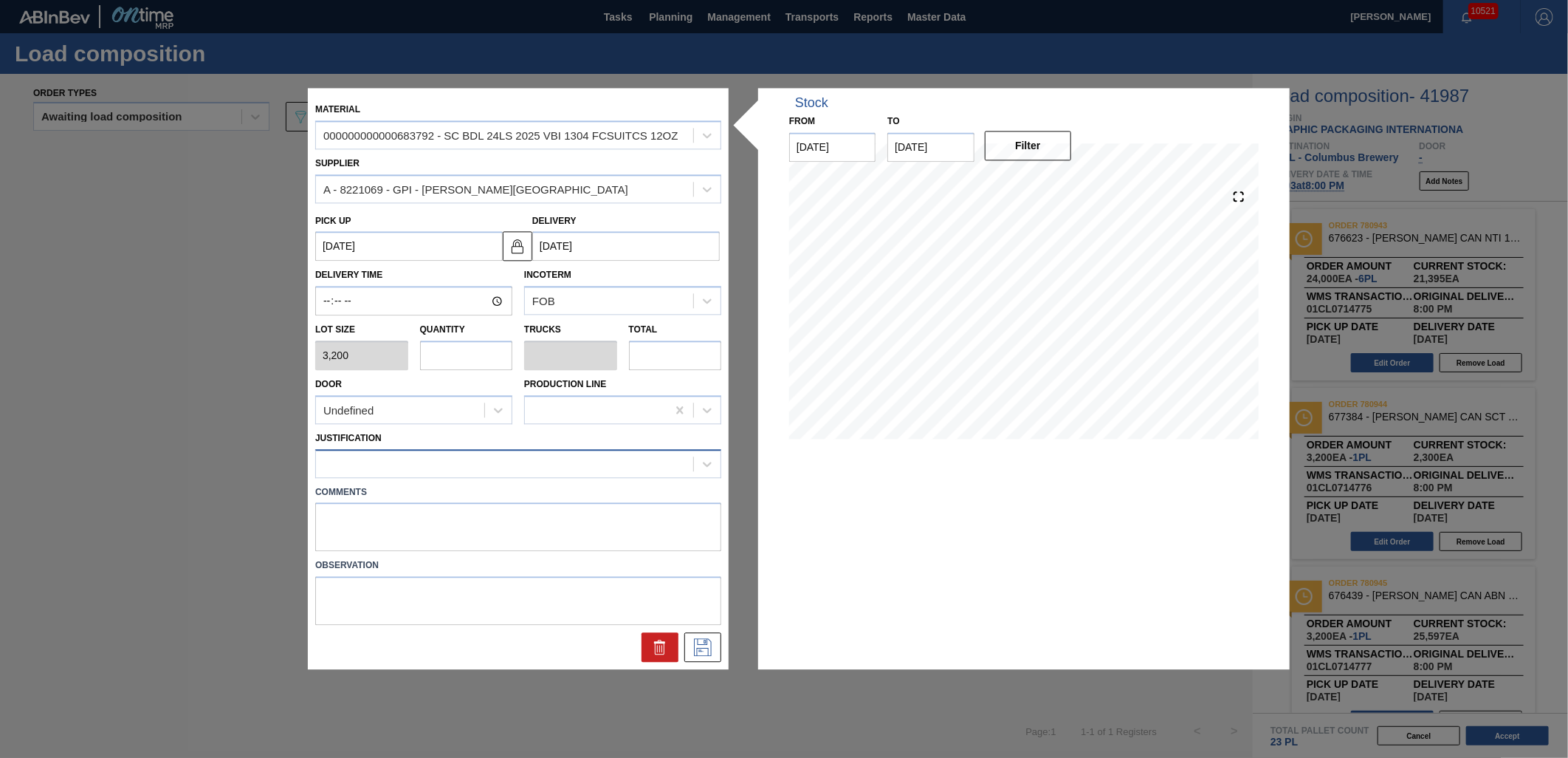
click at [458, 467] on div at bounding box center [504, 464] width 377 height 22
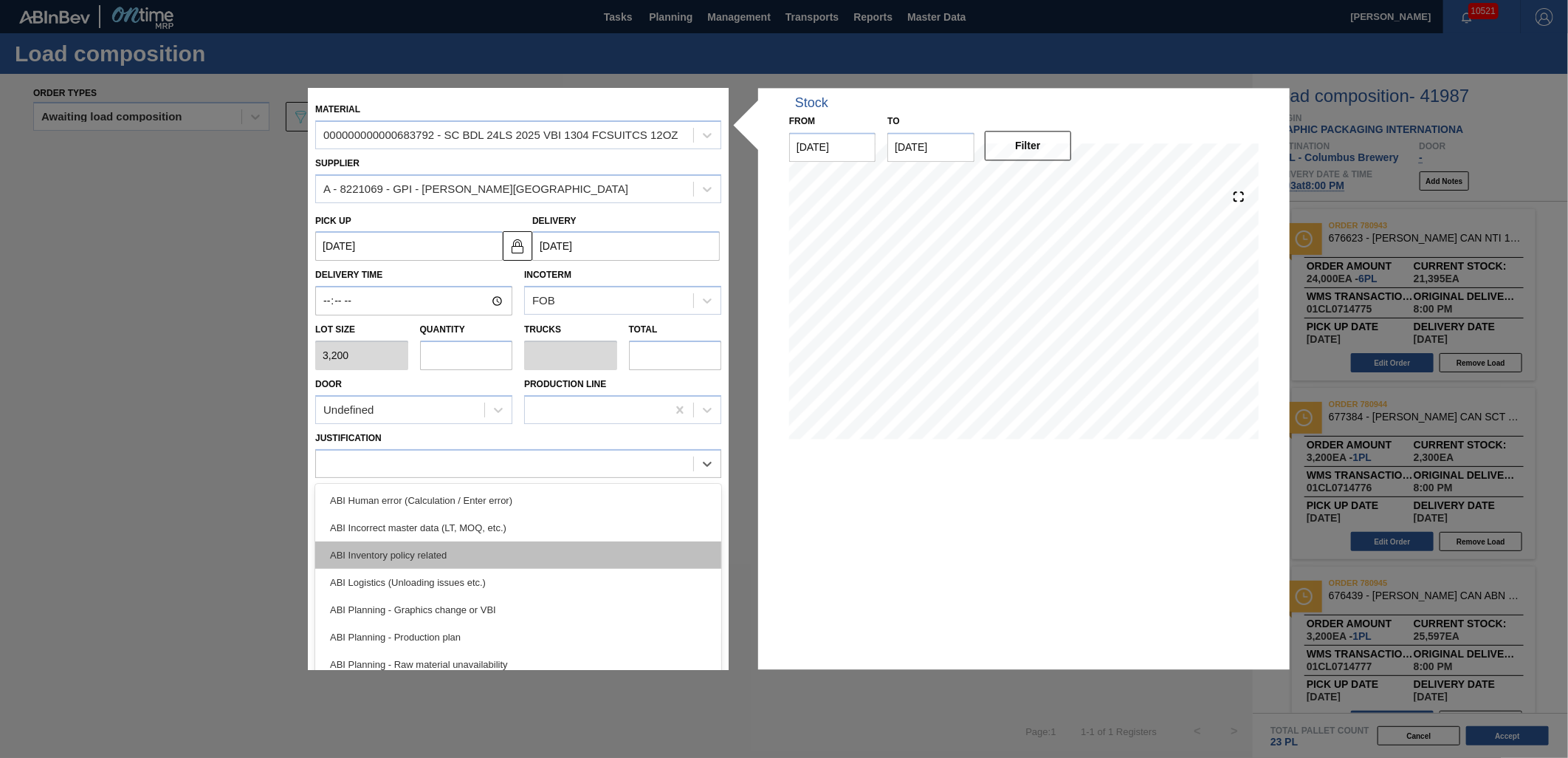
click at [463, 549] on div "ABI Inventory policy related" at bounding box center [518, 555] width 406 height 27
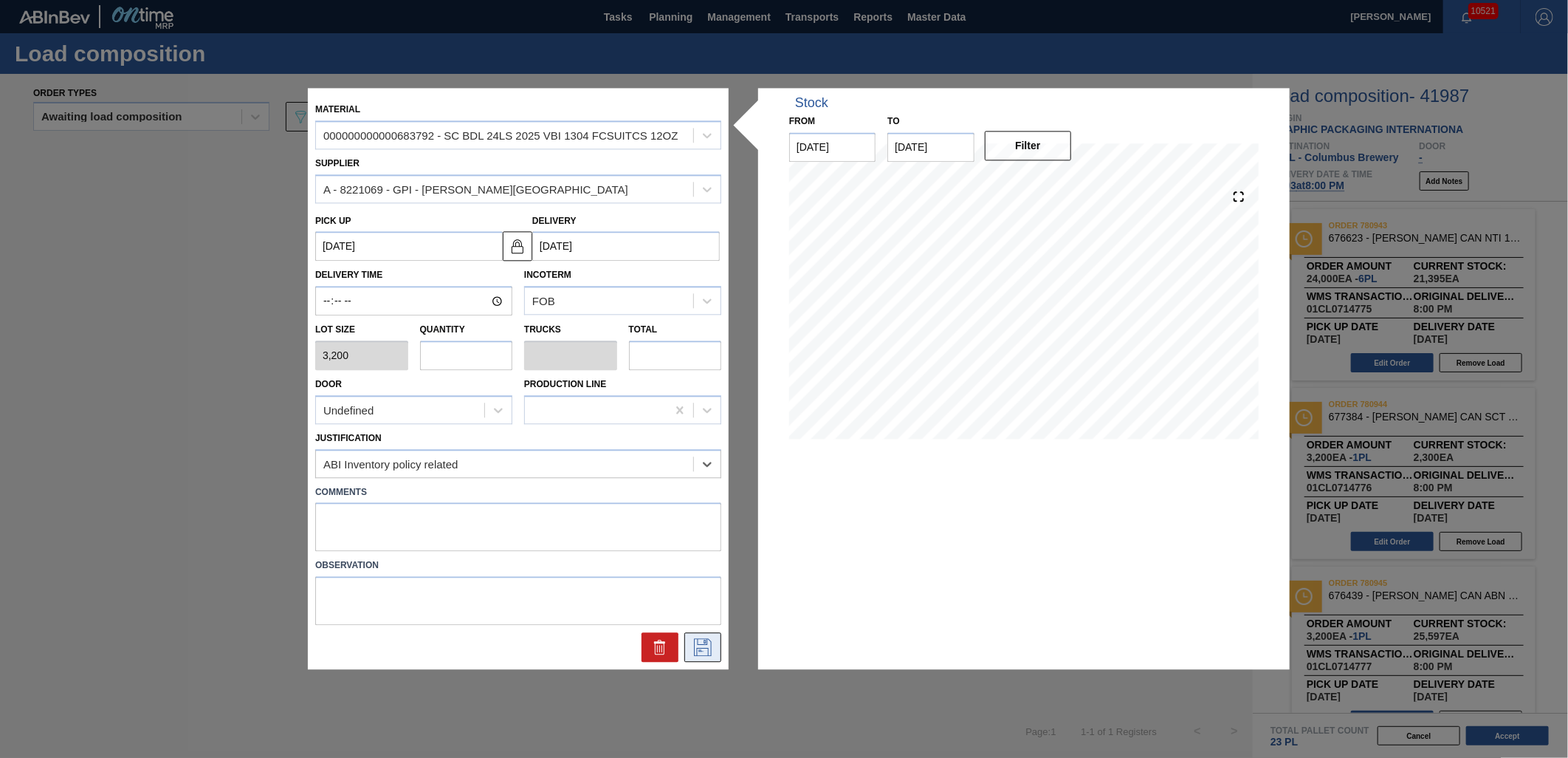
click at [692, 639] on icon at bounding box center [703, 648] width 24 height 18
click at [480, 367] on input "text" at bounding box center [467, 355] width 93 height 29
type input "3"
type input "0.115"
type input "9,600"
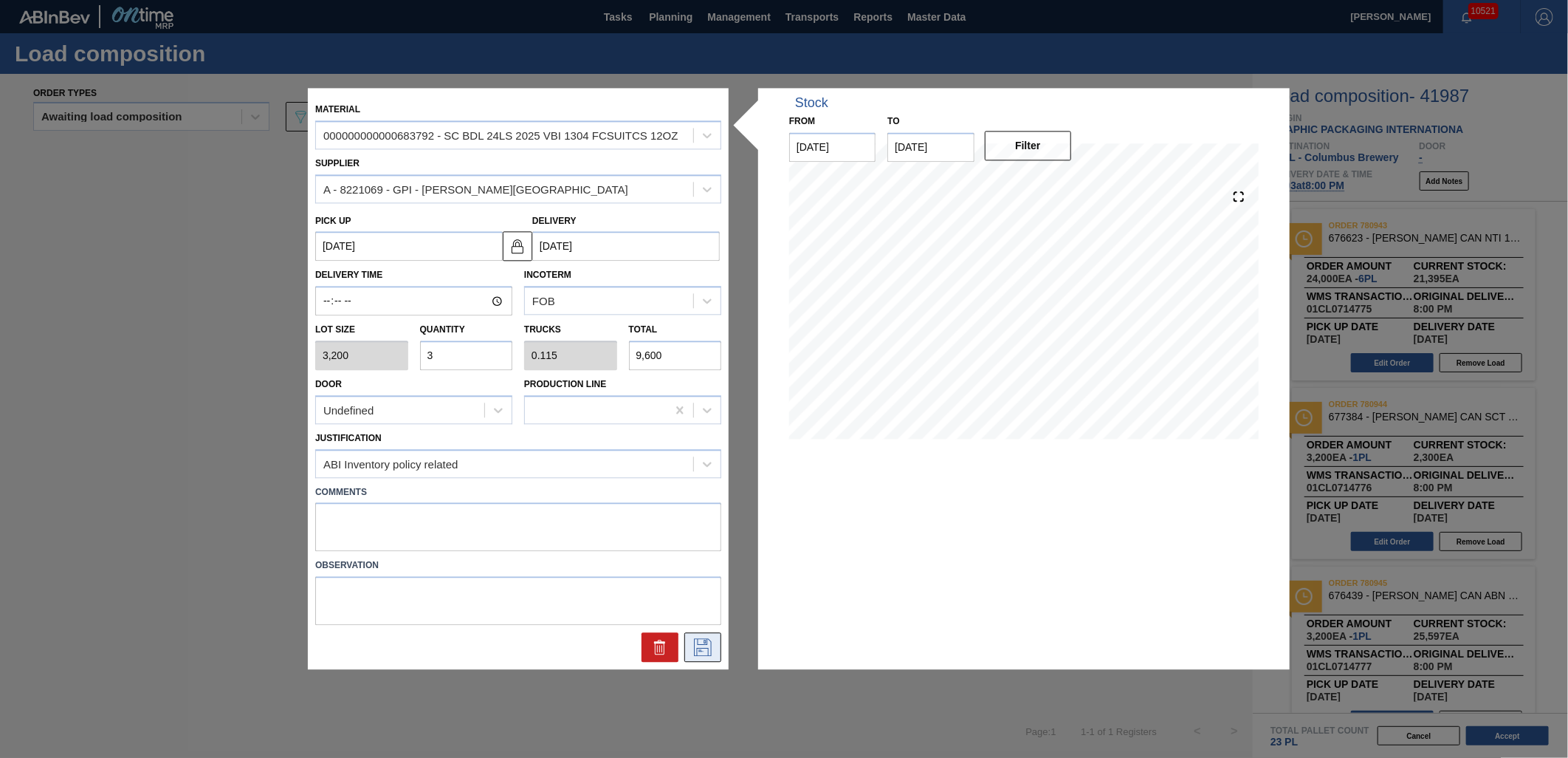
type input "3"
click at [703, 639] on icon at bounding box center [703, 648] width 24 height 18
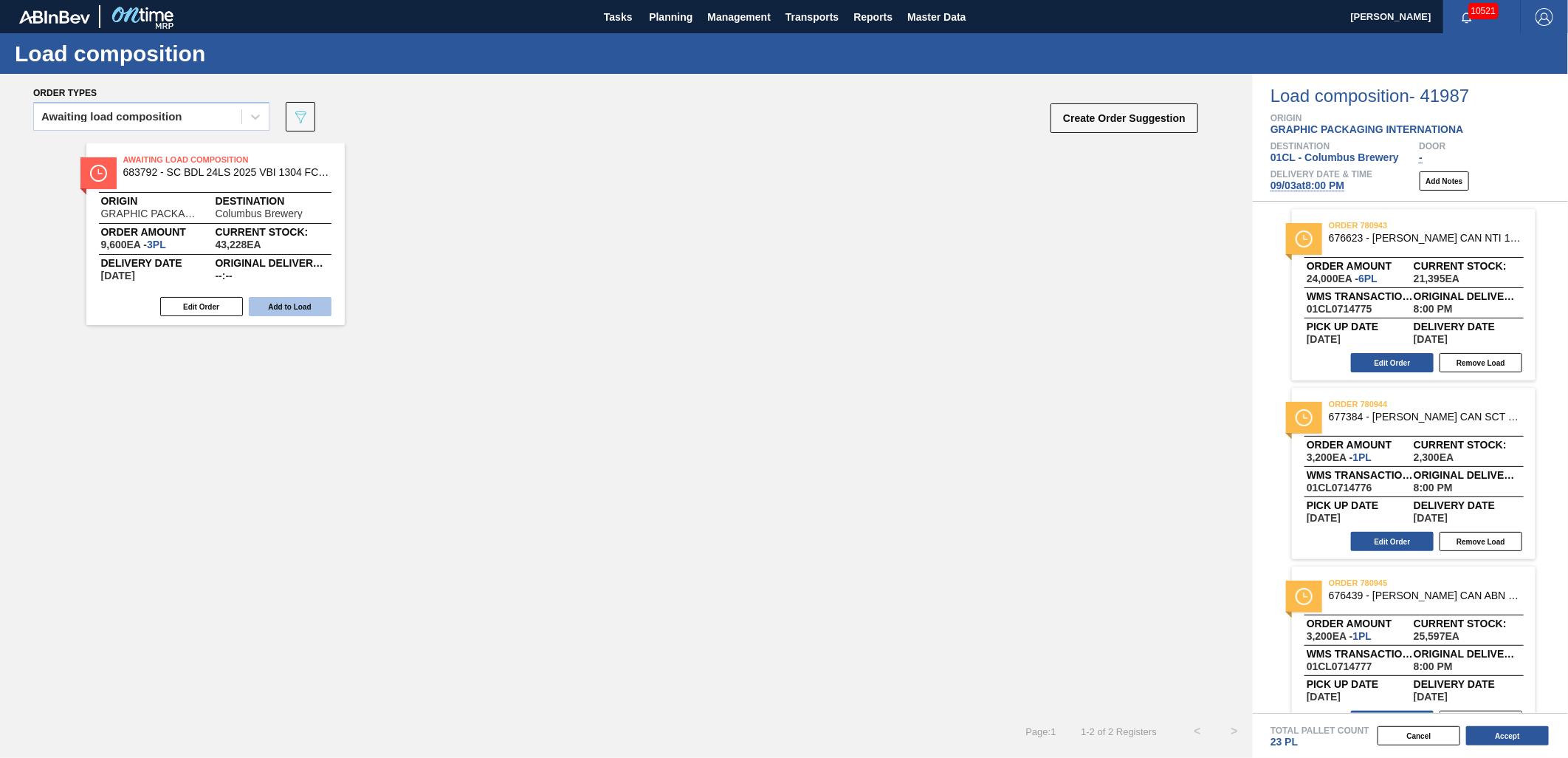
click at [293, 303] on button "Add to Load" at bounding box center [290, 306] width 83 height 19
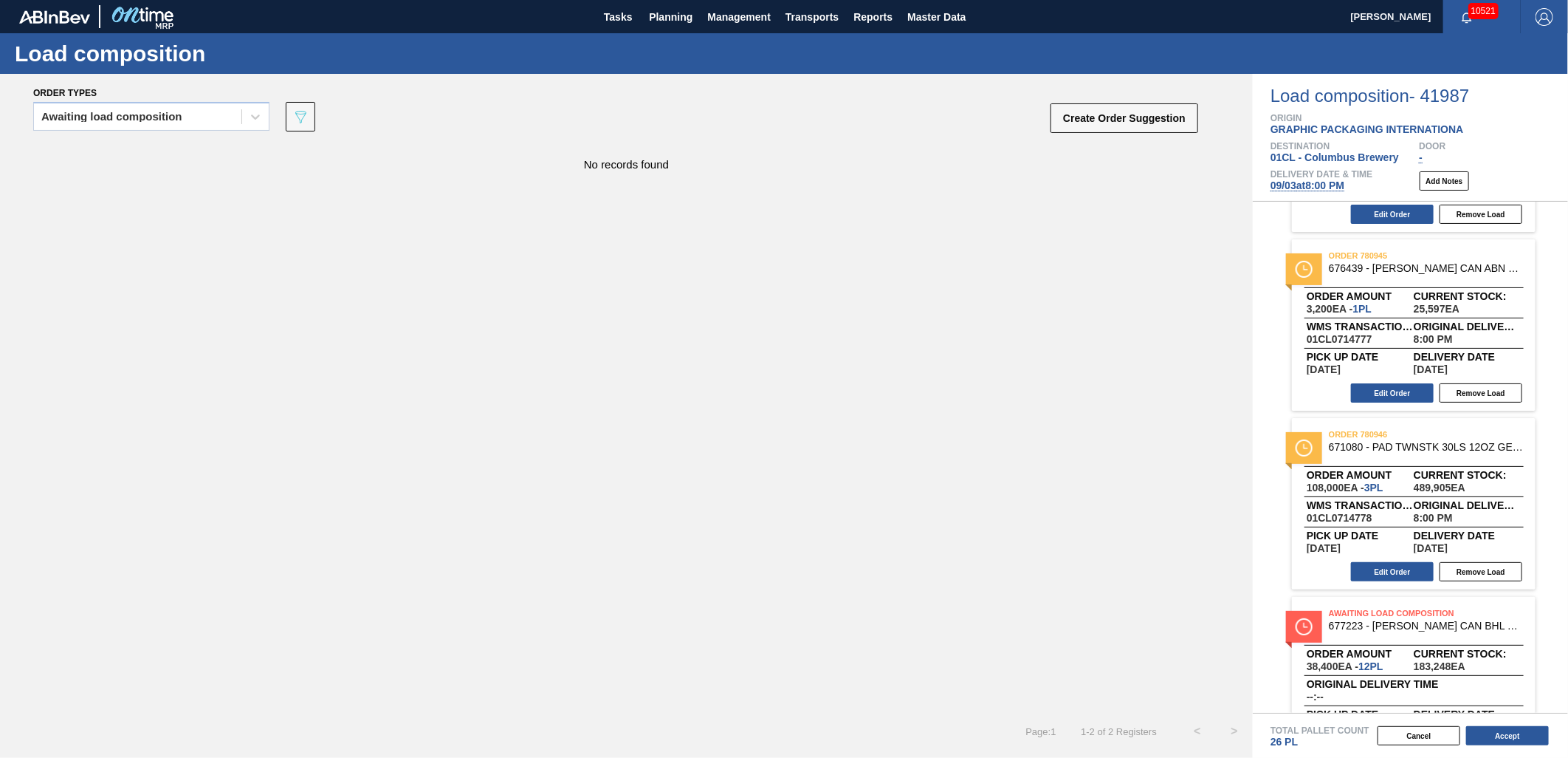
scroll to position [240, 0]
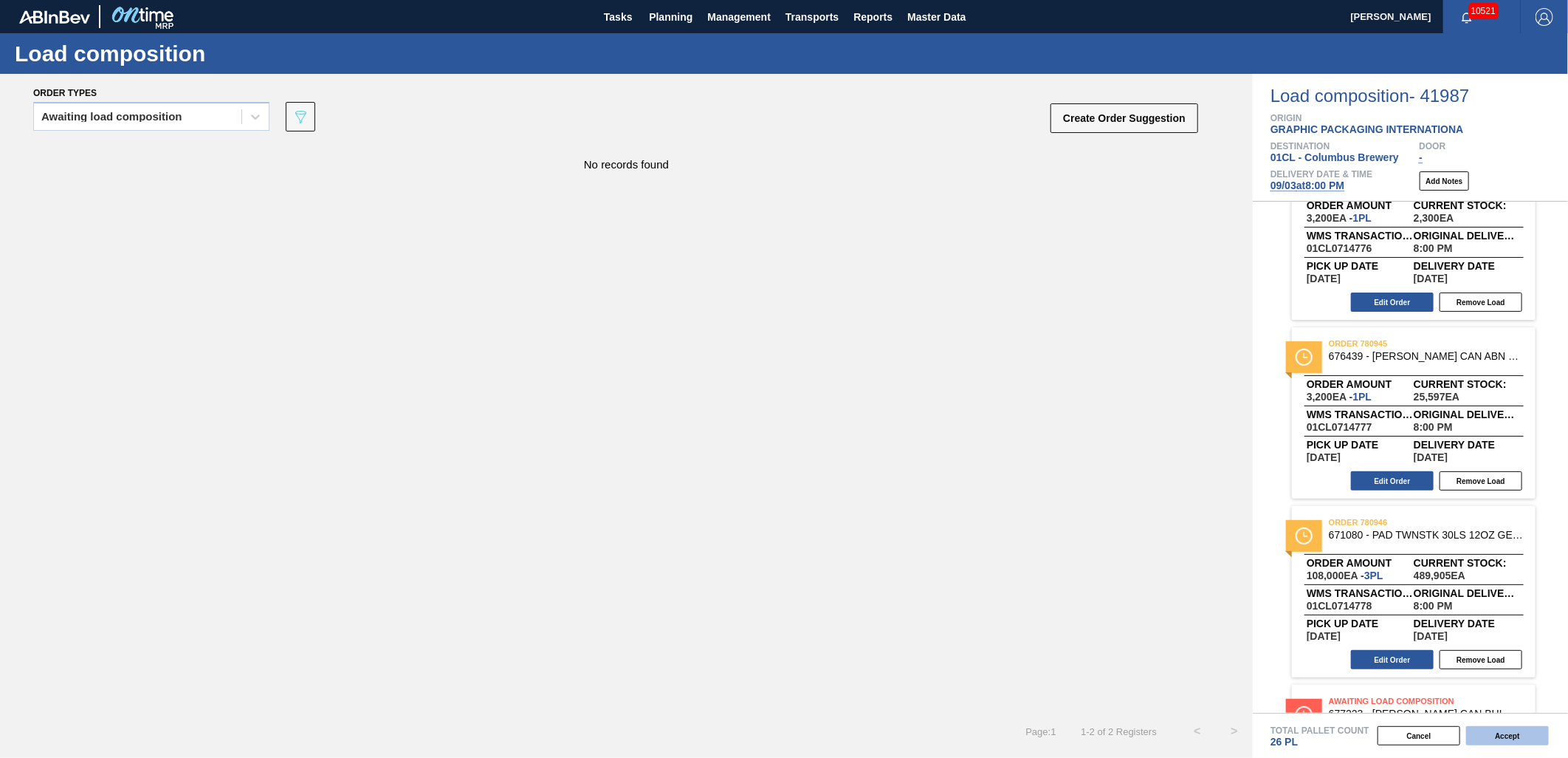
click at [1505, 741] on button "Accept" at bounding box center [1507, 735] width 83 height 19
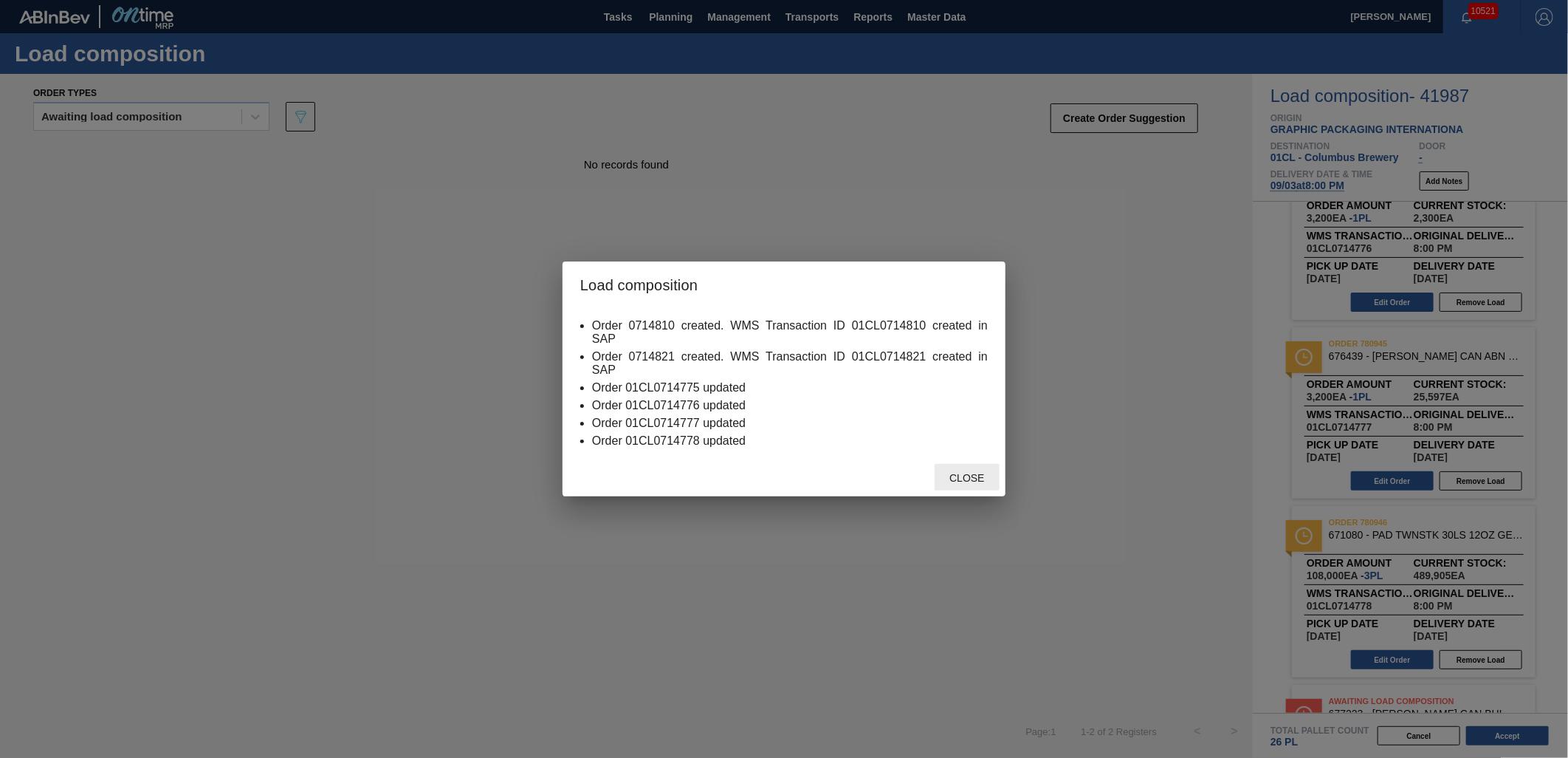
click at [970, 478] on span "Close" at bounding box center [967, 478] width 59 height 12
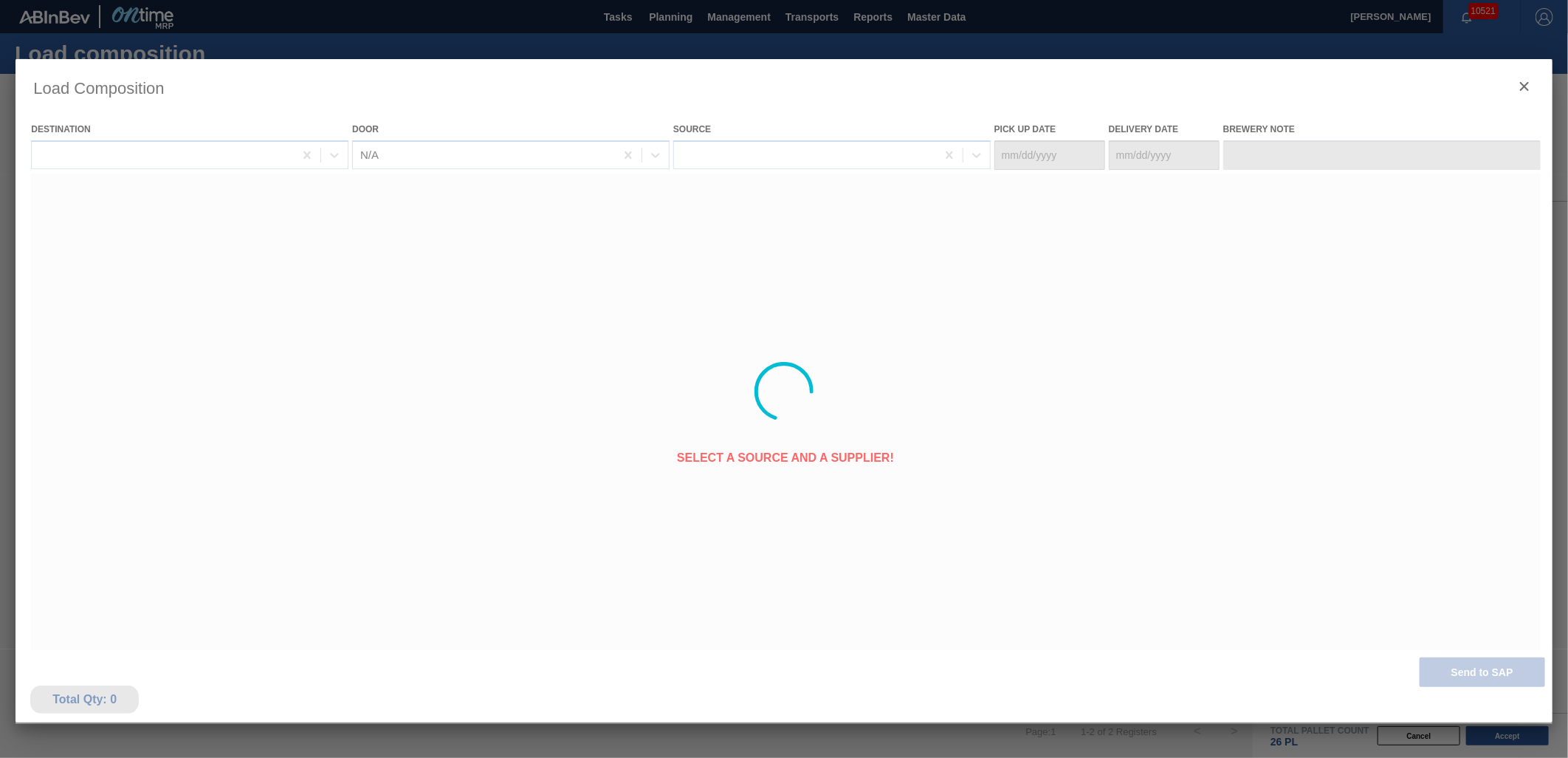
type Date "[DATE]"
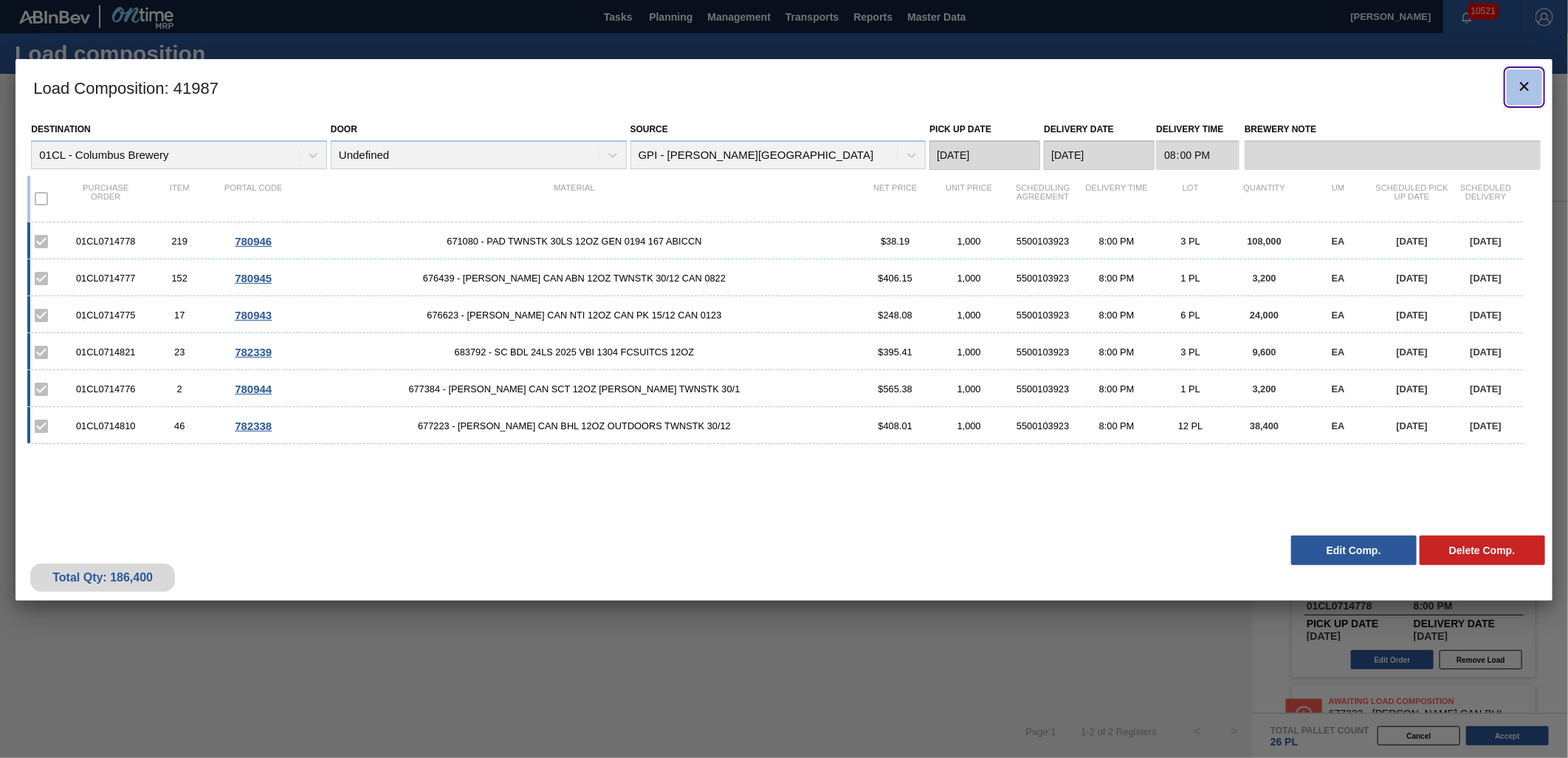
click at [1528, 90] on icon "botão de ícone" at bounding box center [1524, 86] width 8 height 8
